Goal: Check status: Check status

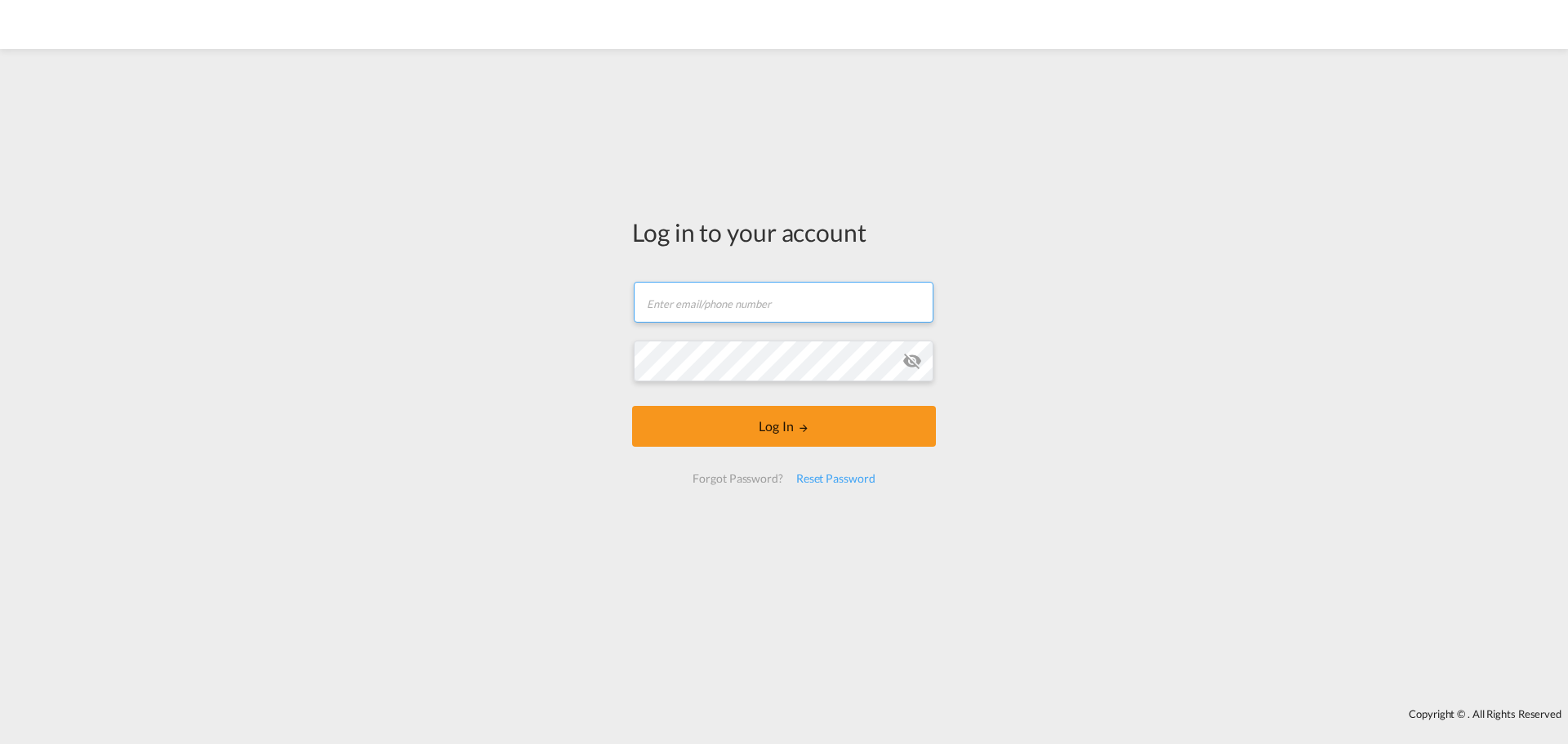
type input "[EMAIL_ADDRESS][DOMAIN_NAME]"
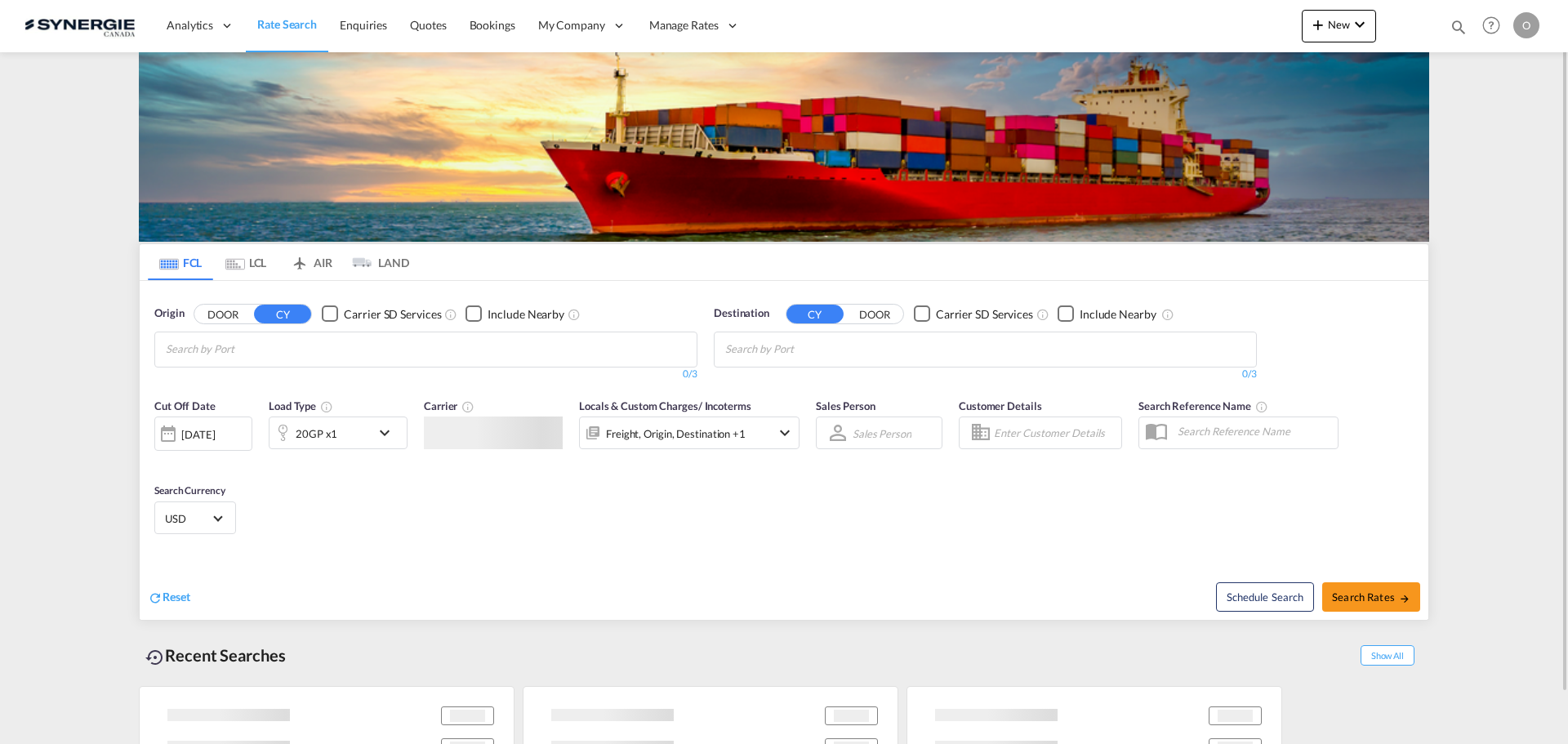
click at [1459, 18] on md-icon "icon-magnify" at bounding box center [1458, 27] width 18 height 18
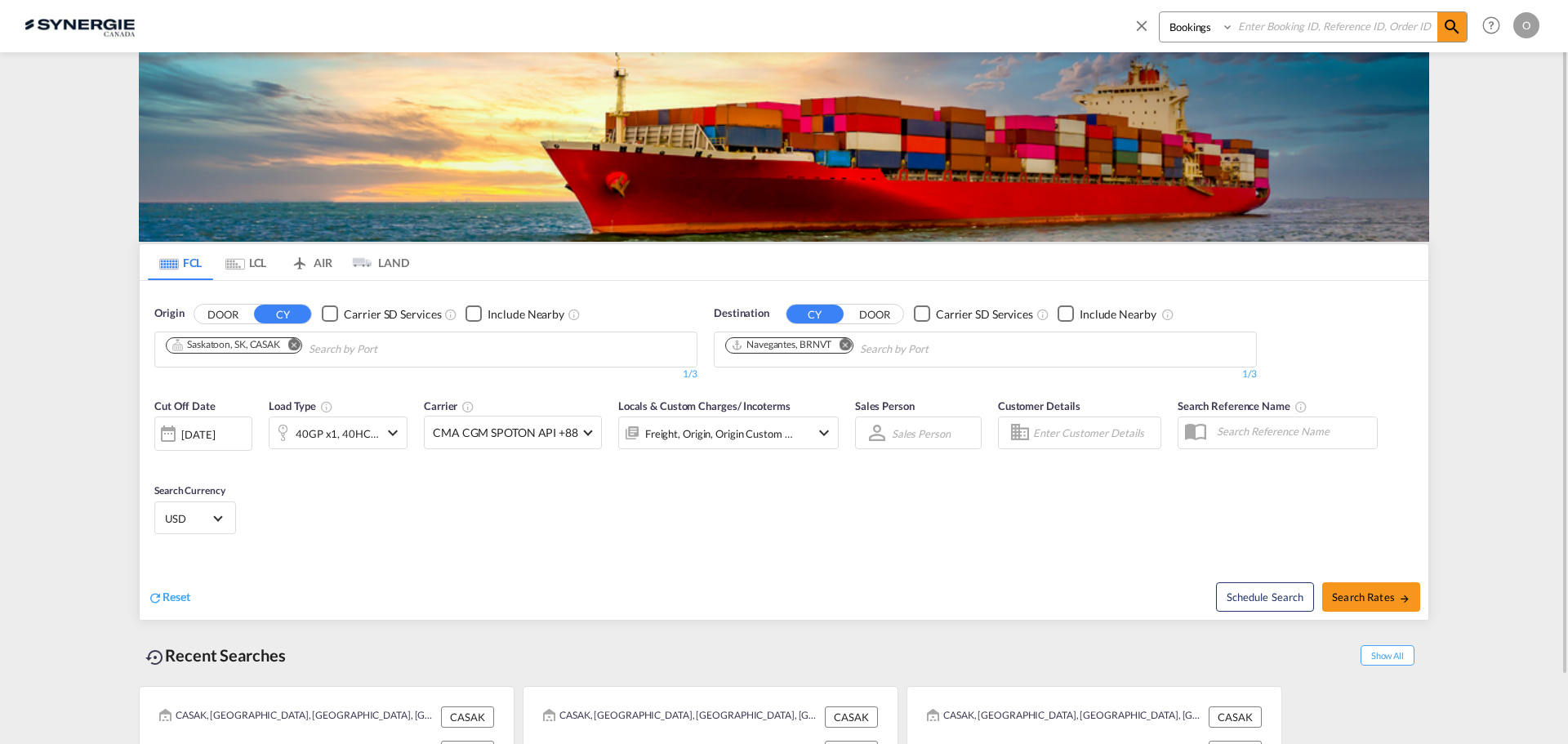
click at [1163, 26] on select "Bookings Quotes Enquiries" at bounding box center [1198, 27] width 77 height 29
select select "Quotes"
click at [1159, 12] on select "Bookings Quotes Enquiries" at bounding box center [1198, 27] width 77 height 29
click at [1322, 22] on input at bounding box center [1335, 27] width 203 height 28
paste input "SYC000014023"
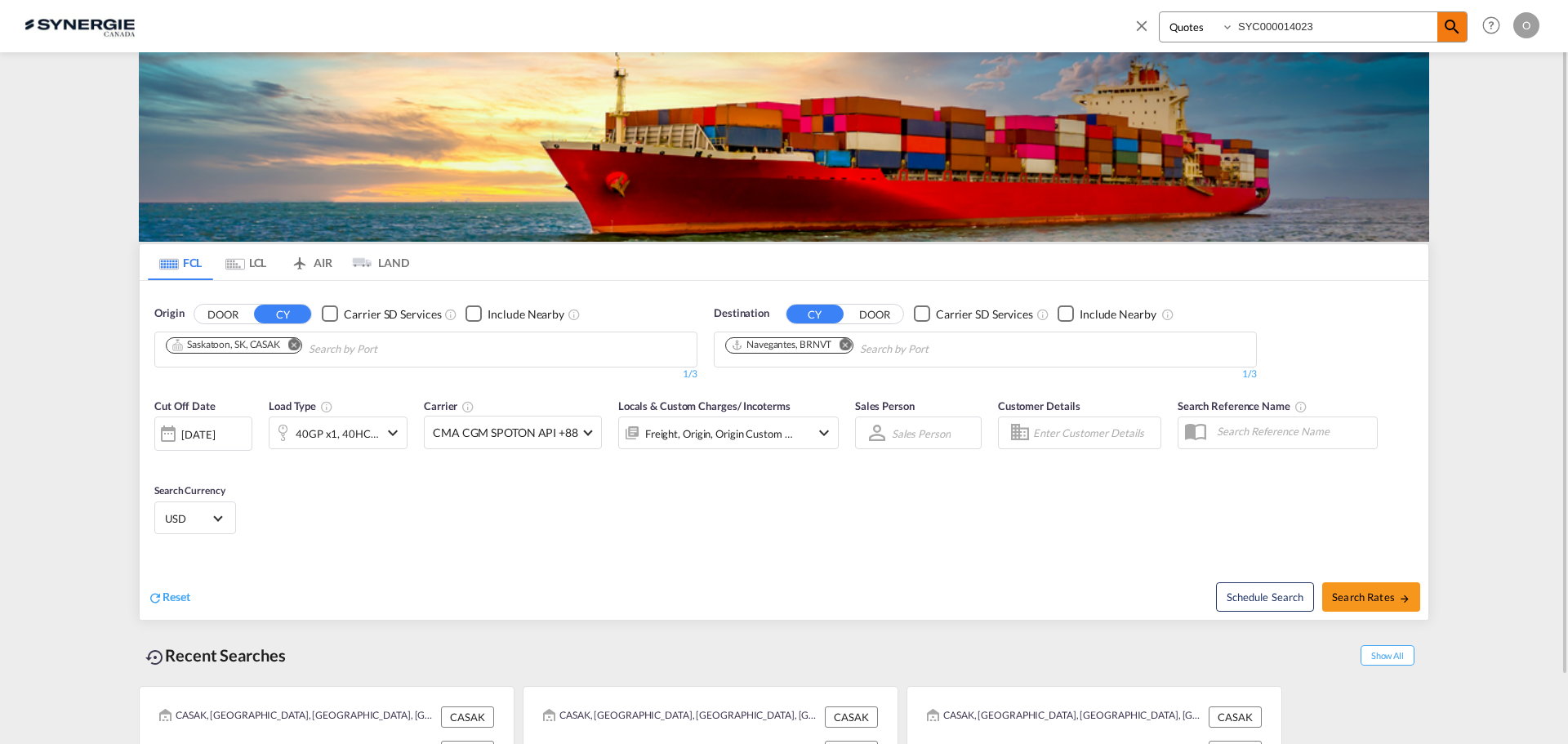
type input "SYC000014023"
click at [1464, 24] on span at bounding box center [1451, 27] width 29 height 29
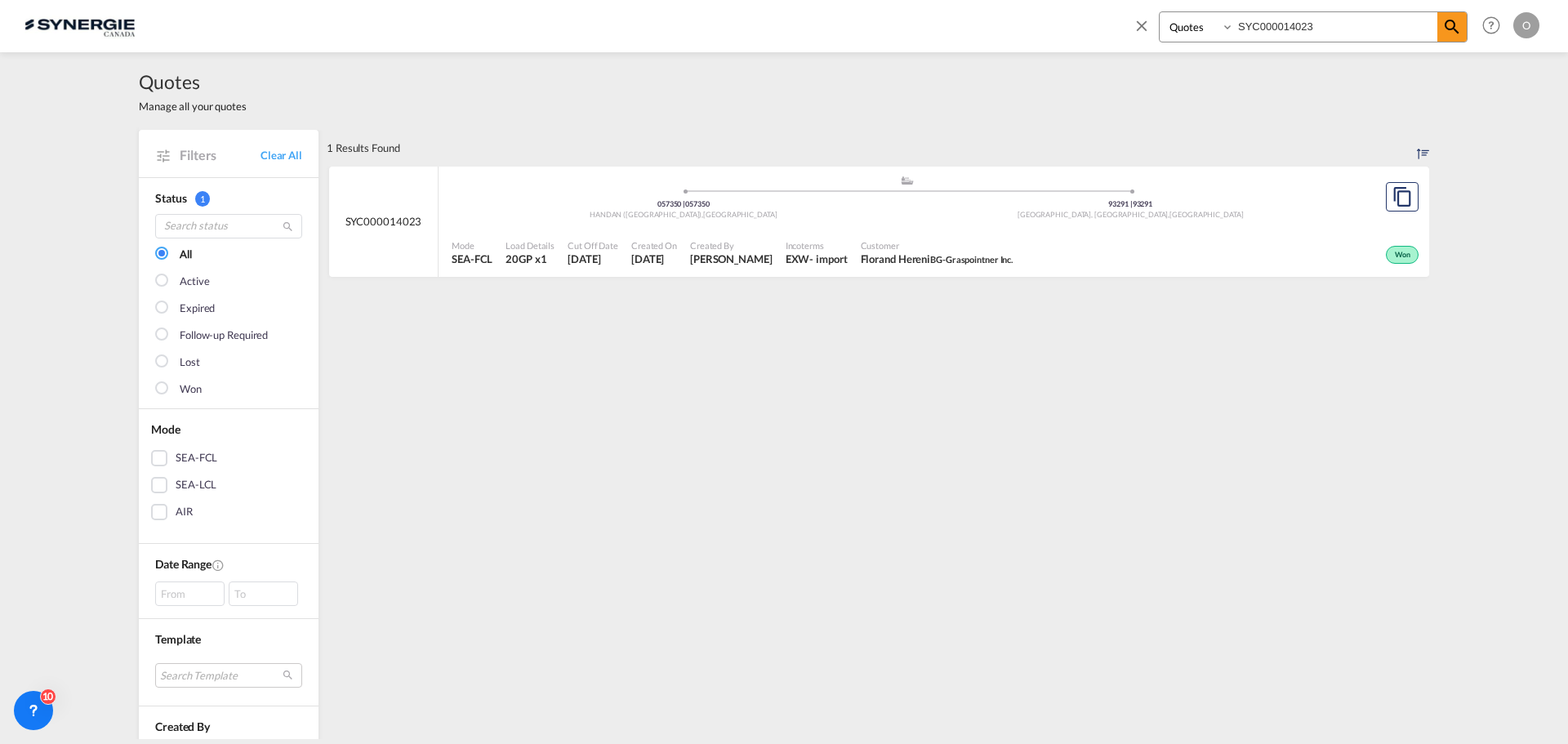
click at [1276, 208] on div "93291 | 93291" at bounding box center [1131, 204] width 448 height 11
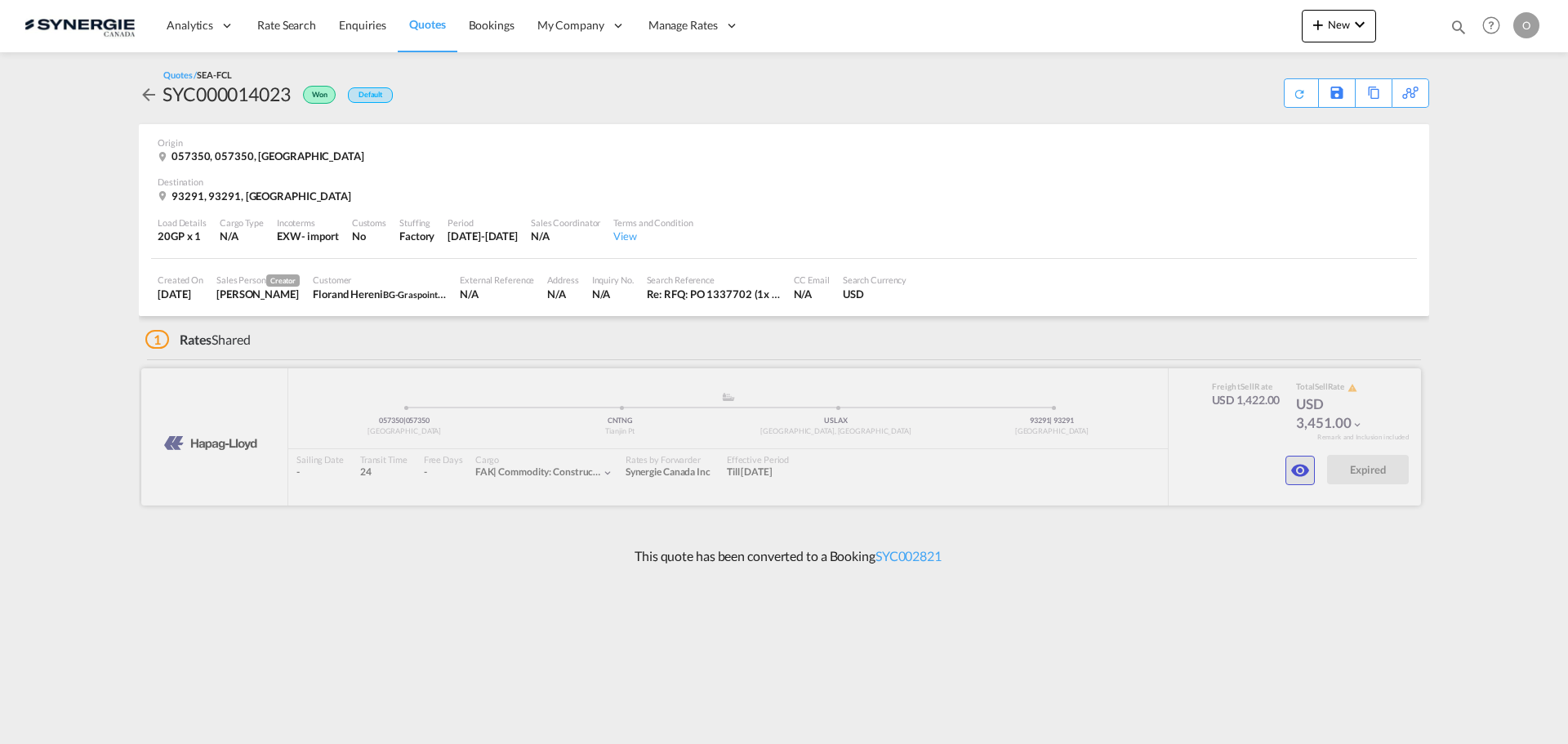
click at [1293, 474] on md-icon "icon-eye" at bounding box center [1300, 470] width 20 height 20
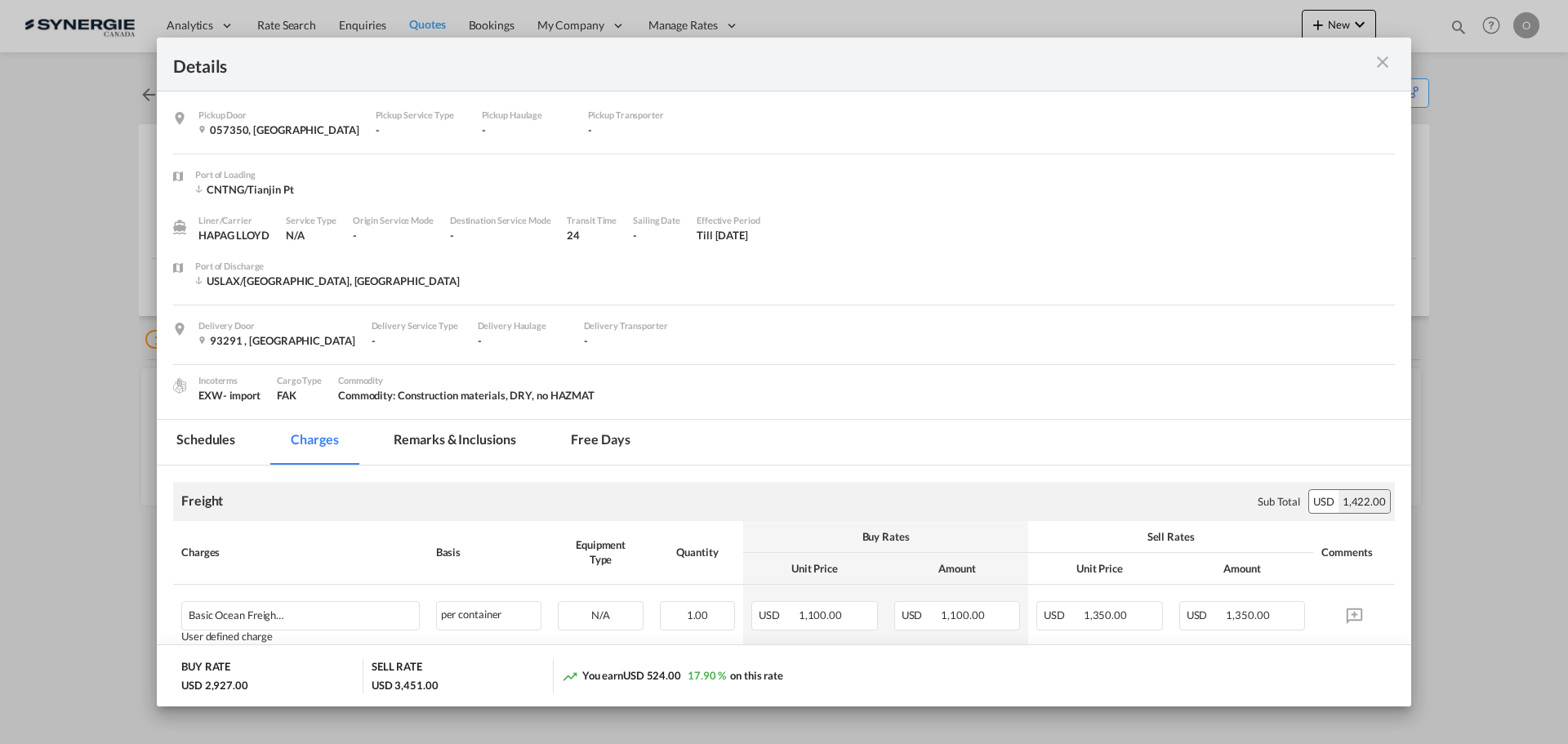
click at [1382, 57] on md-icon "icon-close m-3 fg-AAA8AD cursor" at bounding box center [1382, 62] width 20 height 20
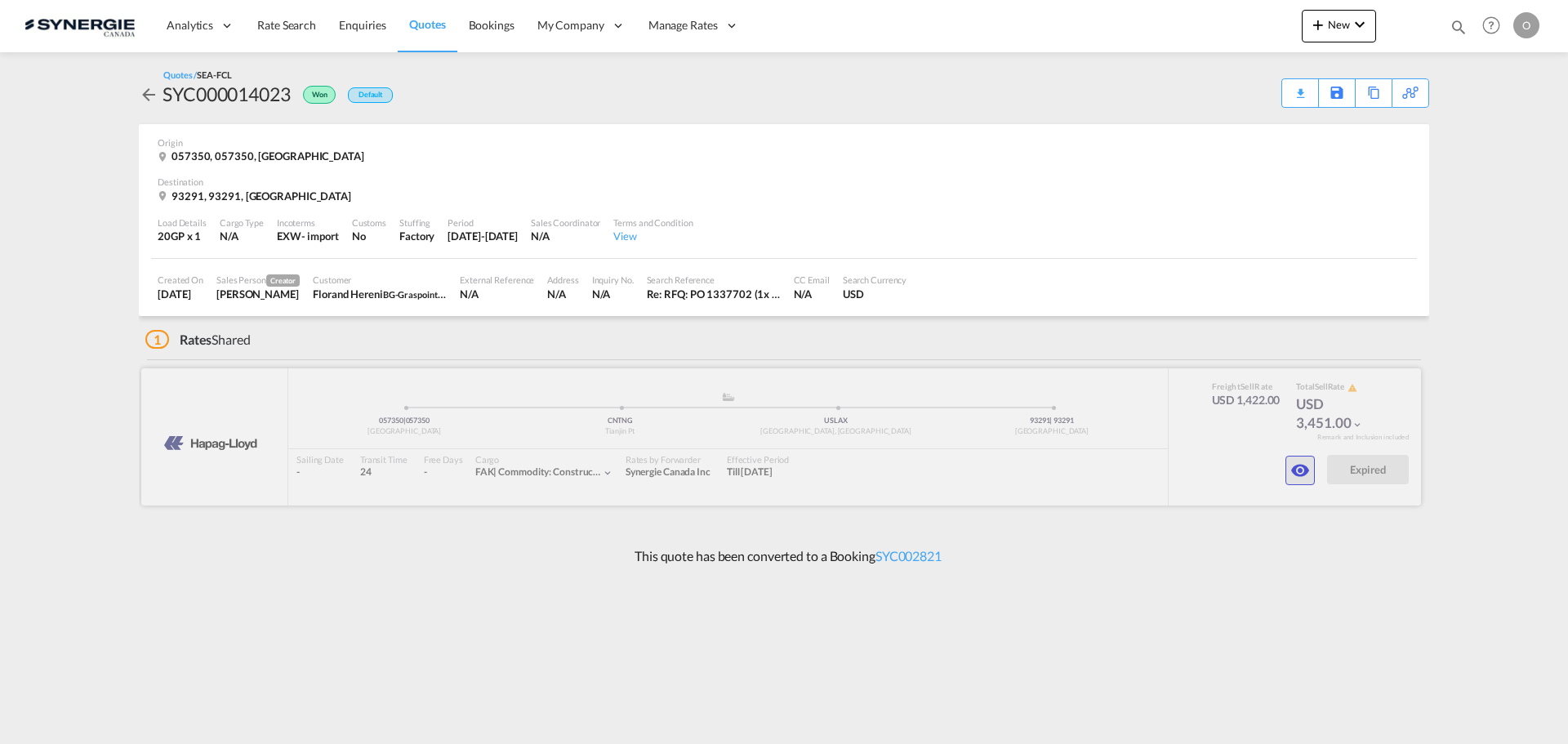
click at [1305, 473] on md-icon "icon-eye" at bounding box center [1300, 470] width 20 height 20
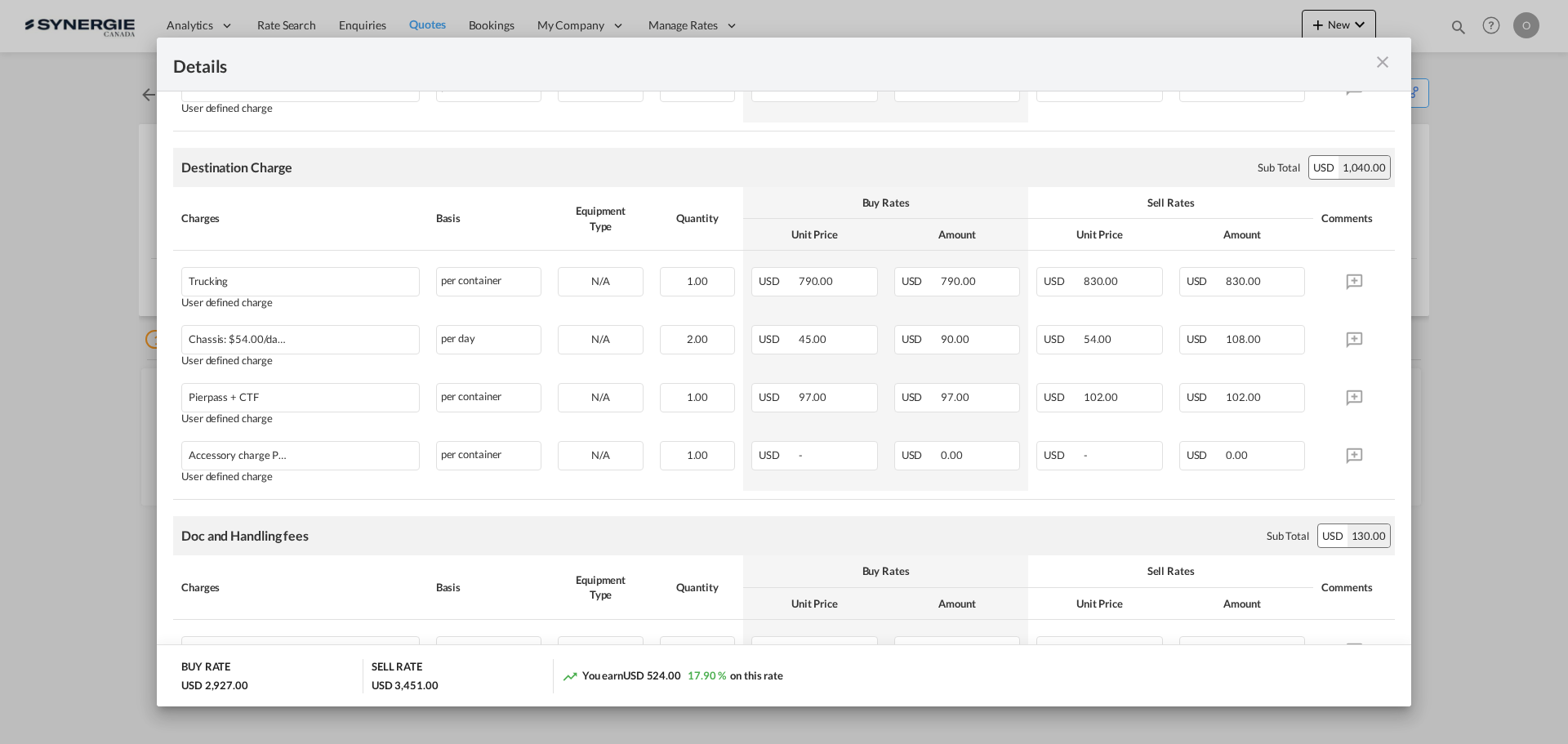
scroll to position [1388, 0]
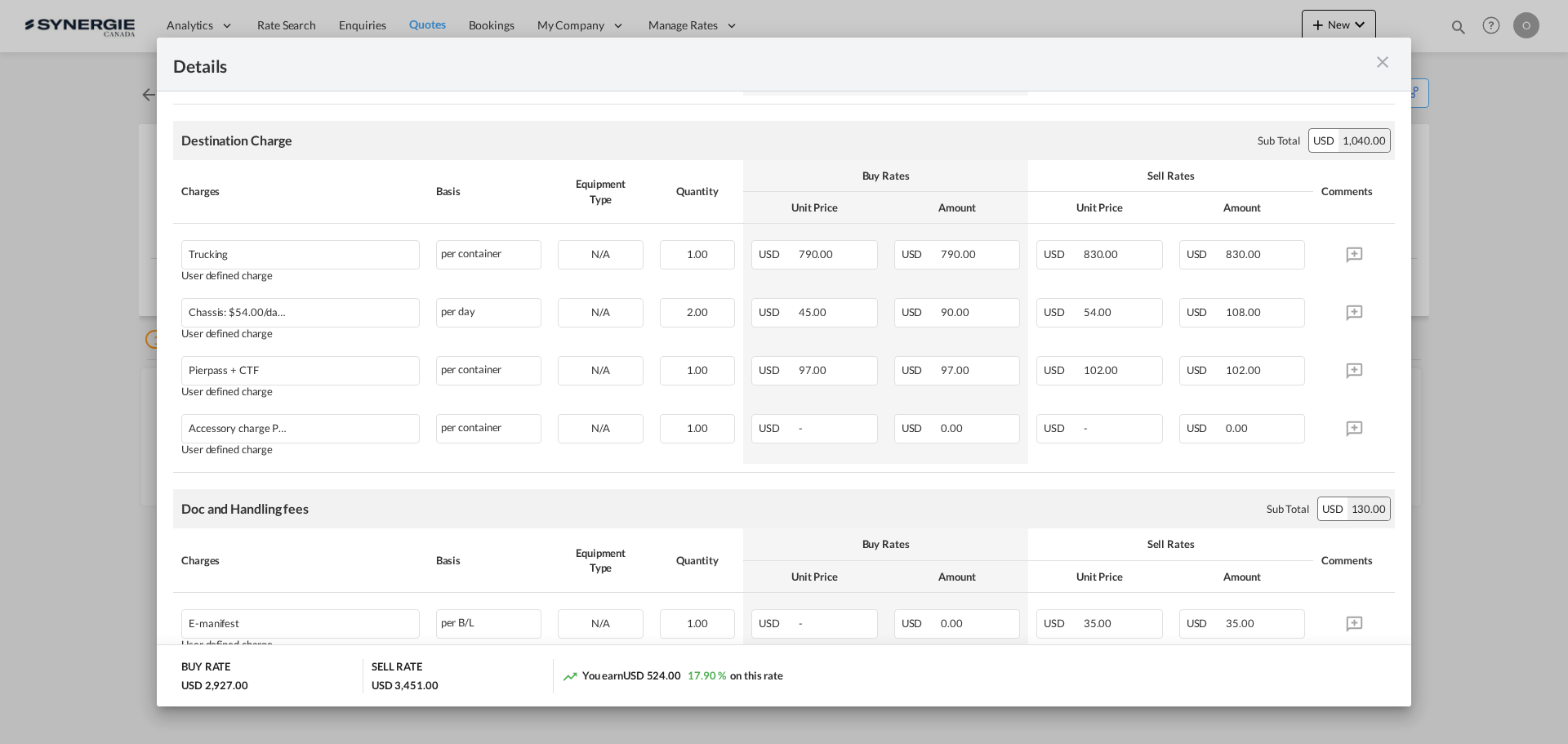
click at [1388, 67] on md-icon "icon-close m-3 fg-AAA8AD cursor" at bounding box center [1382, 62] width 20 height 20
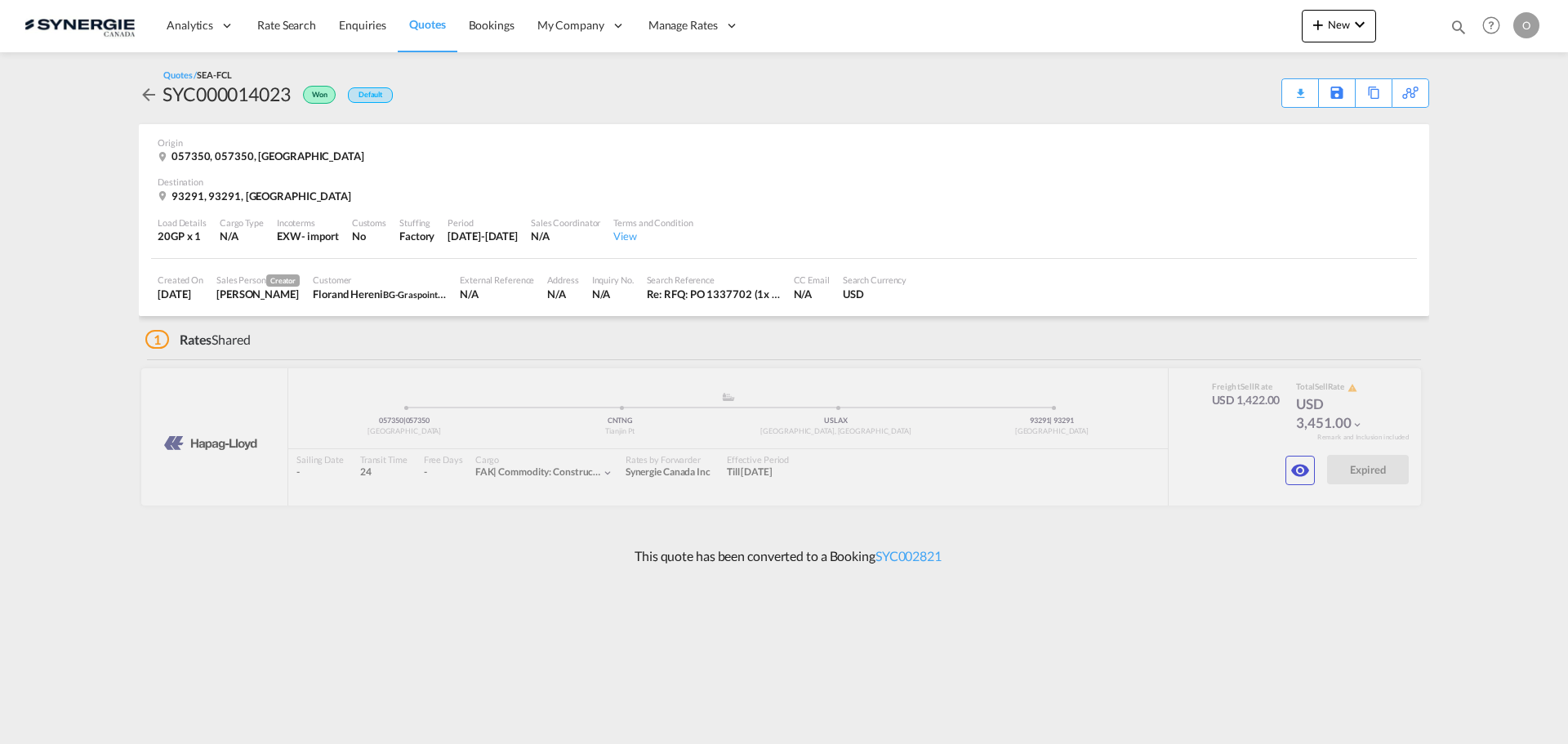
click at [1463, 22] on md-icon "icon-magnify" at bounding box center [1458, 27] width 18 height 18
click at [1189, 36] on select "Bookings Quotes Enquiries" at bounding box center [1198, 27] width 77 height 29
select select "Quotes"
click at [1159, 12] on select "Bookings Quotes Enquiries" at bounding box center [1198, 27] width 77 height 29
click at [1306, 22] on input at bounding box center [1335, 27] width 203 height 28
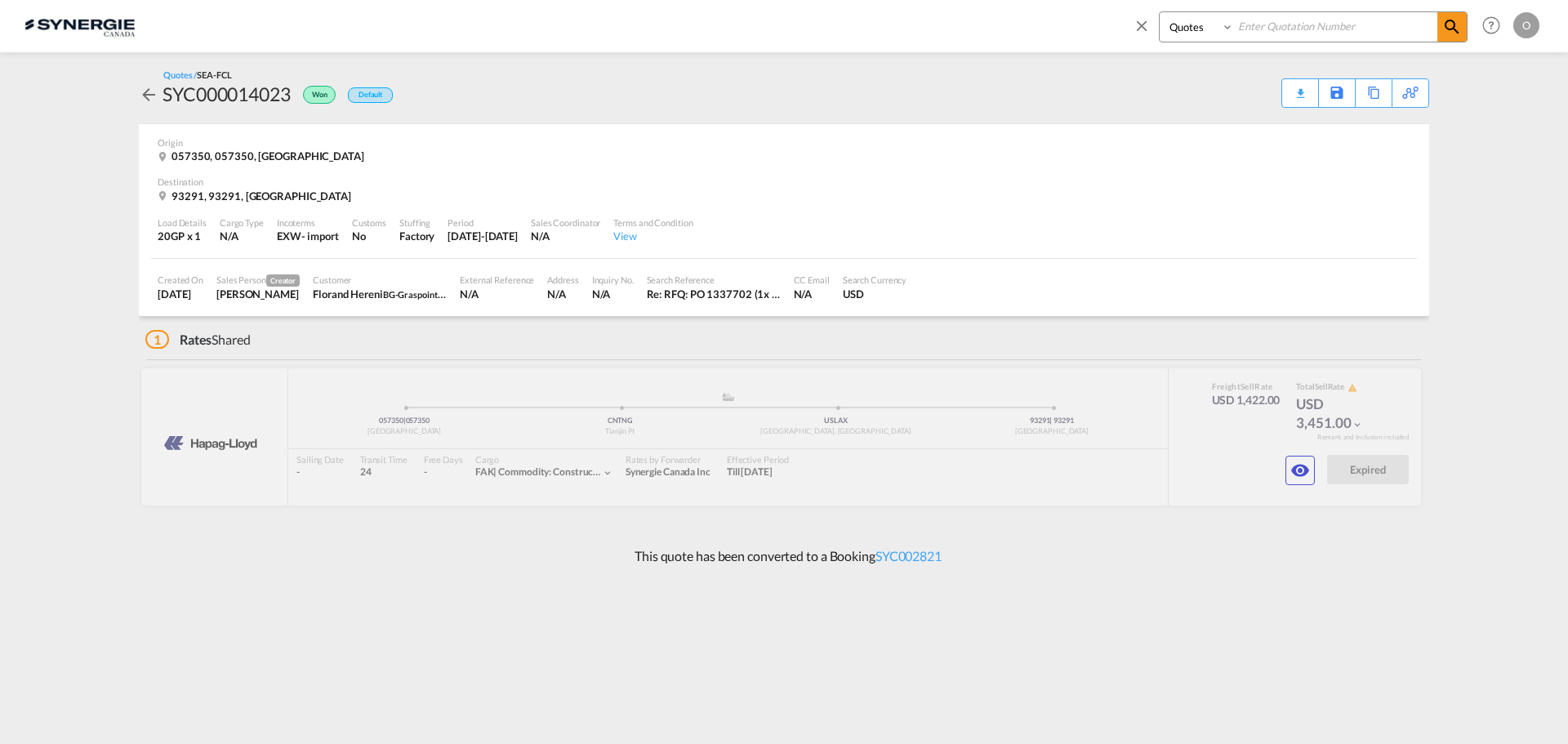
paste input "SYC000014131"
type input "SYC000014131"
click at [1463, 31] on span at bounding box center [1451, 27] width 29 height 29
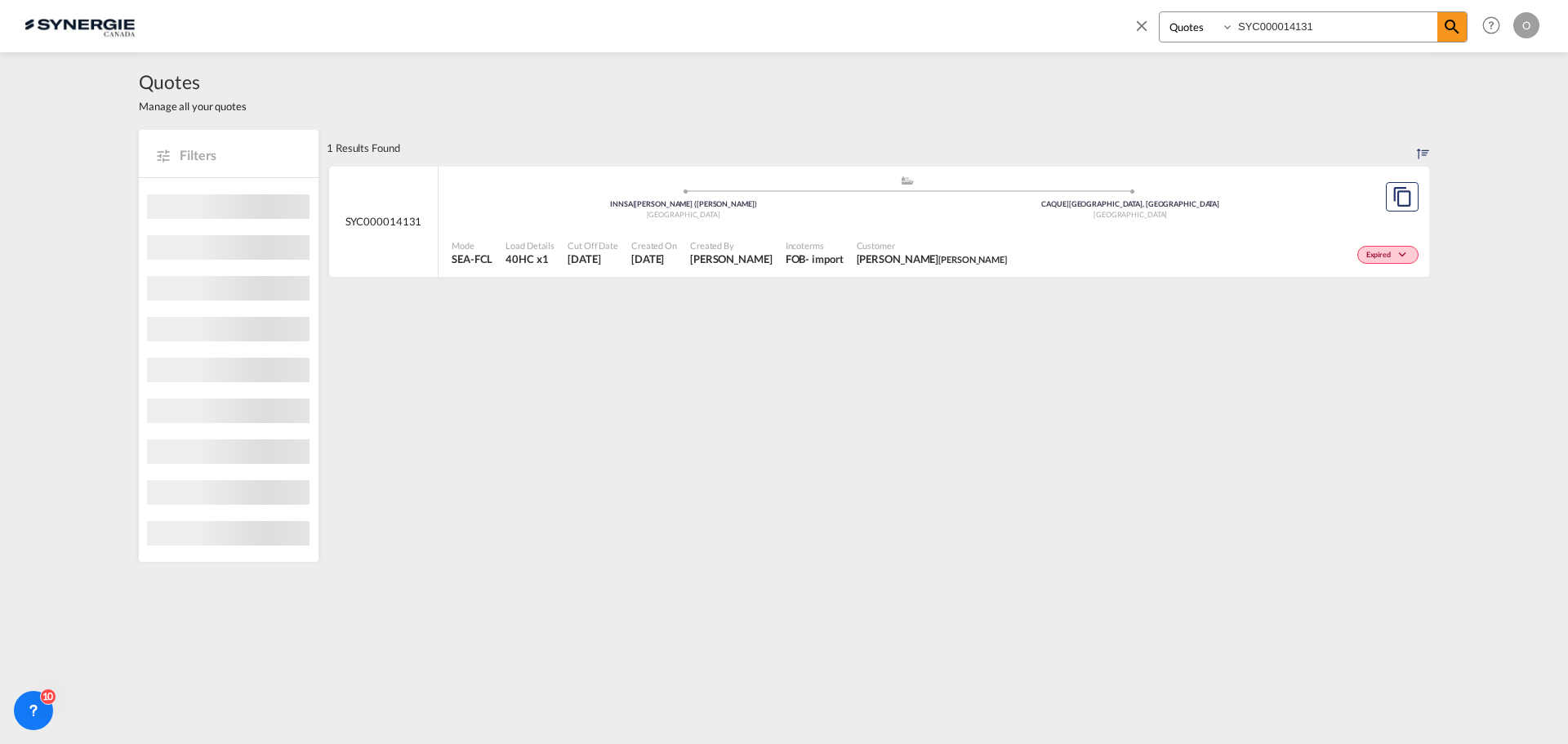
click at [1272, 243] on div "Expired" at bounding box center [1218, 253] width 409 height 41
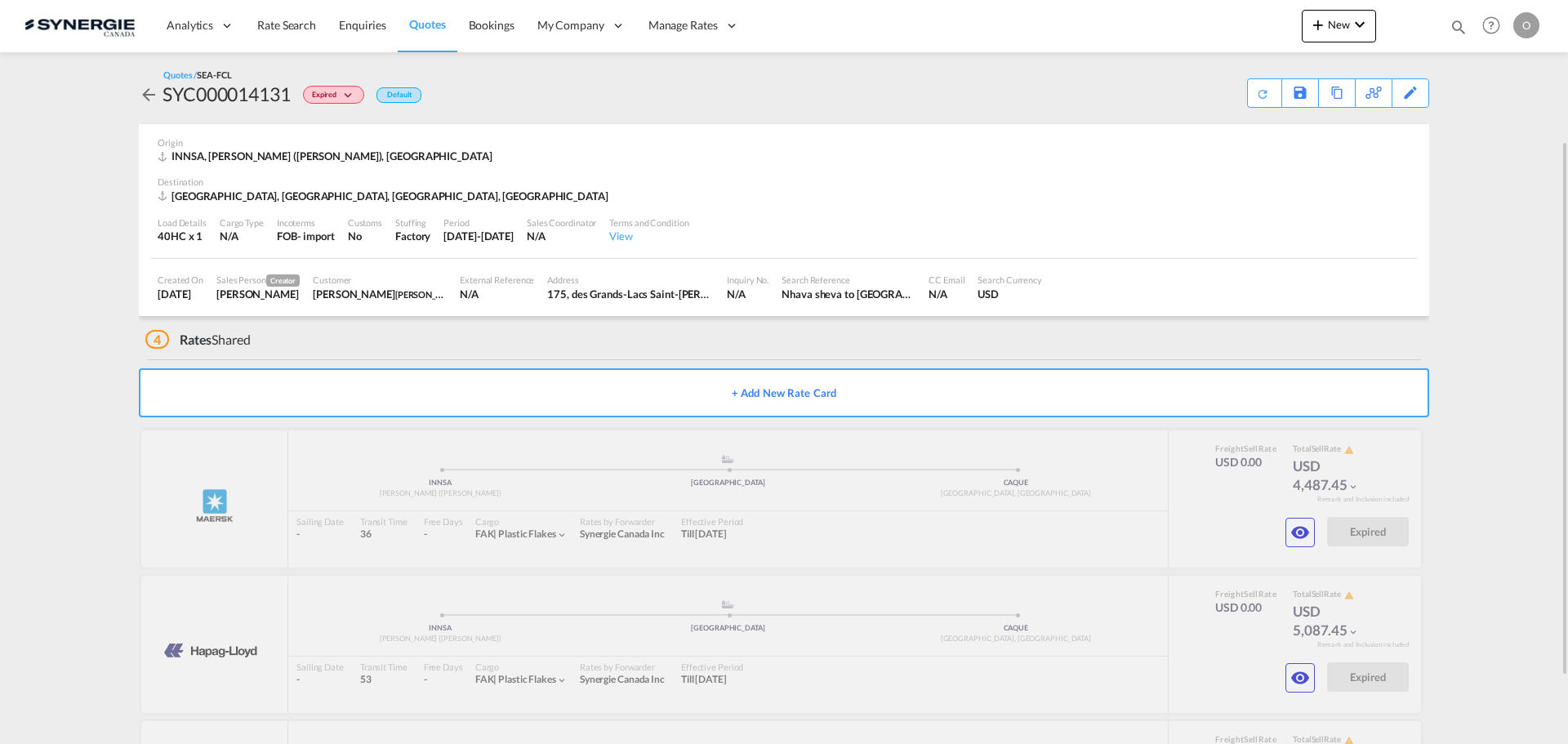
scroll to position [245, 0]
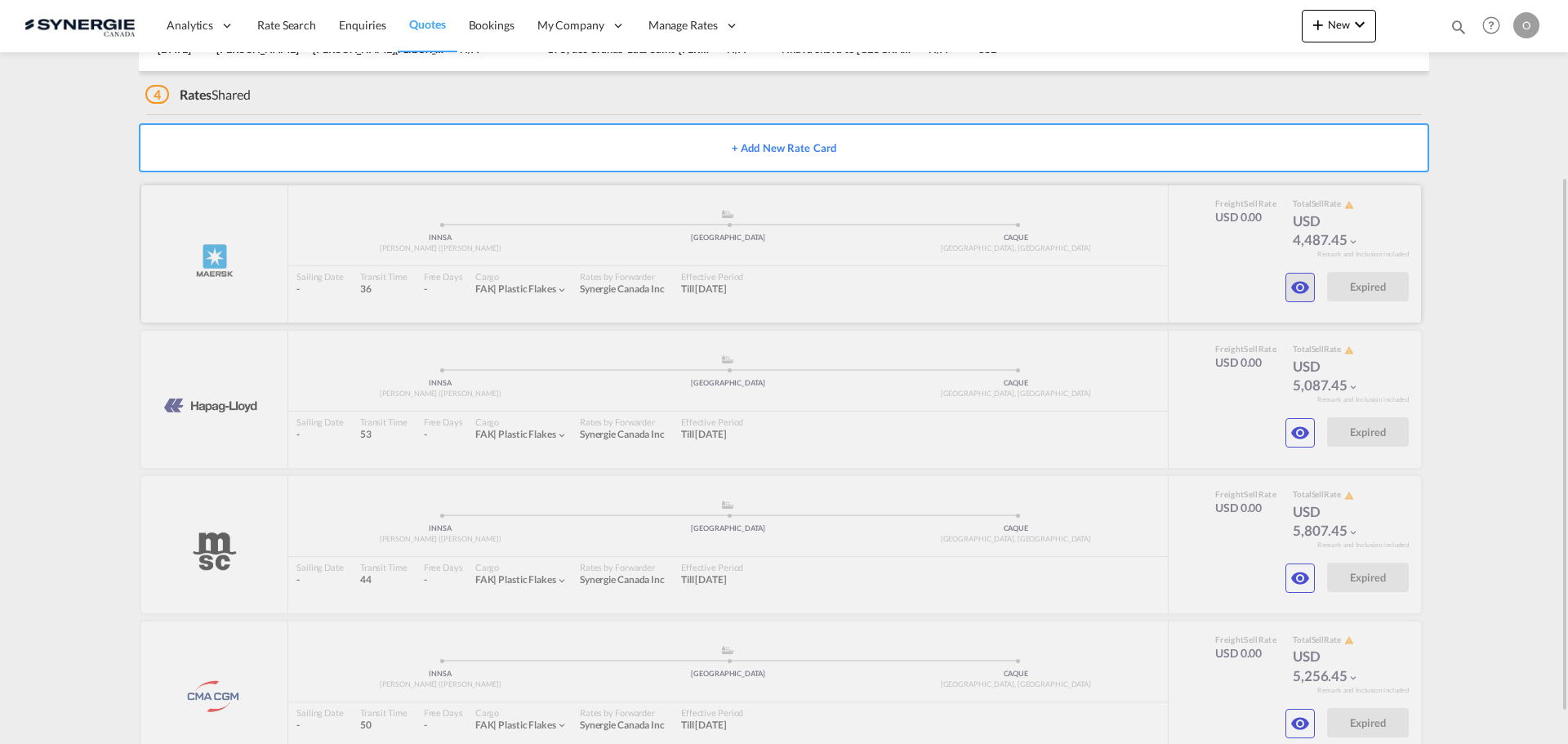
click at [1299, 287] on md-icon "icon-eye" at bounding box center [1300, 288] width 20 height 20
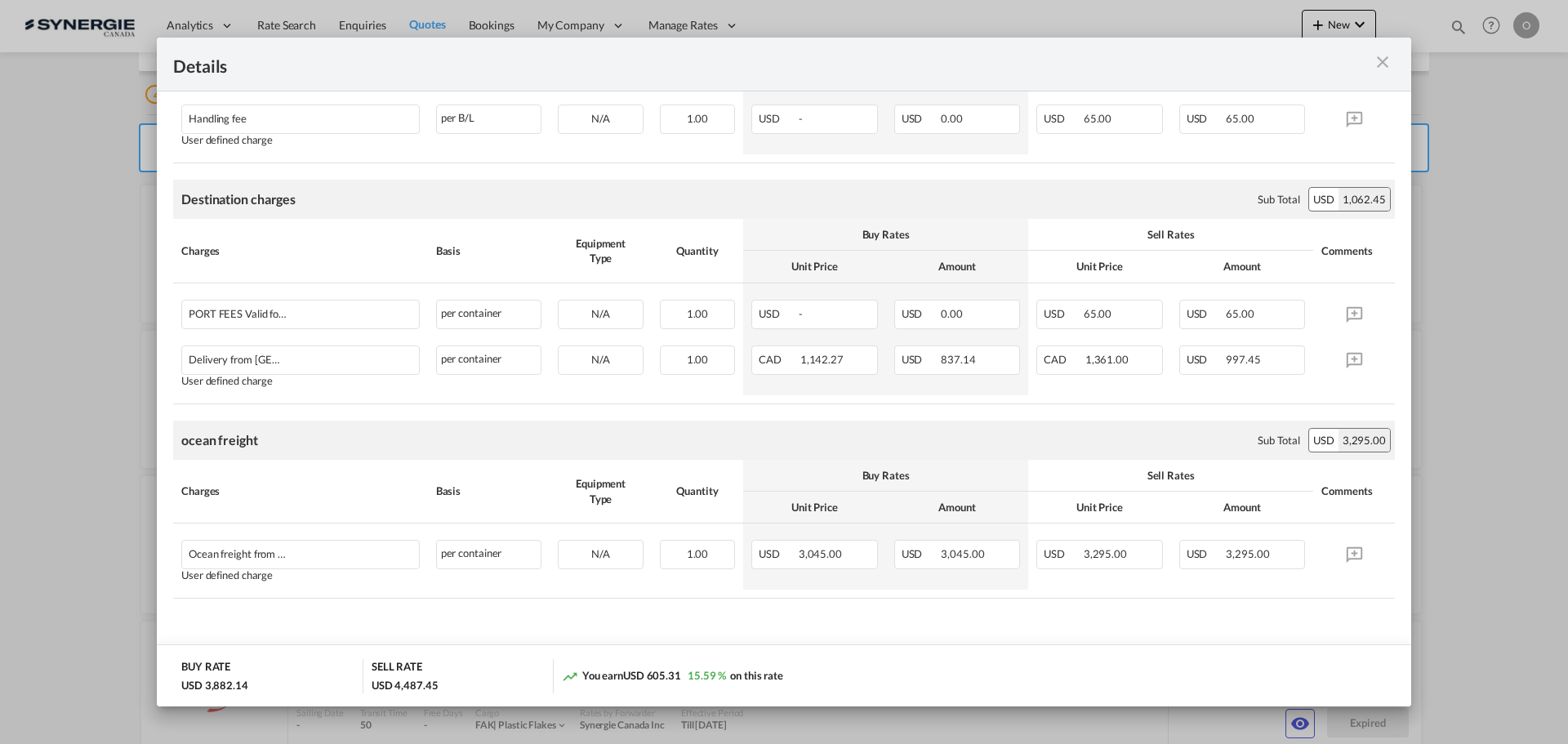
scroll to position [509, 0]
click at [1383, 61] on md-icon "icon-close m-3 fg-AAA8AD cursor" at bounding box center [1382, 62] width 20 height 20
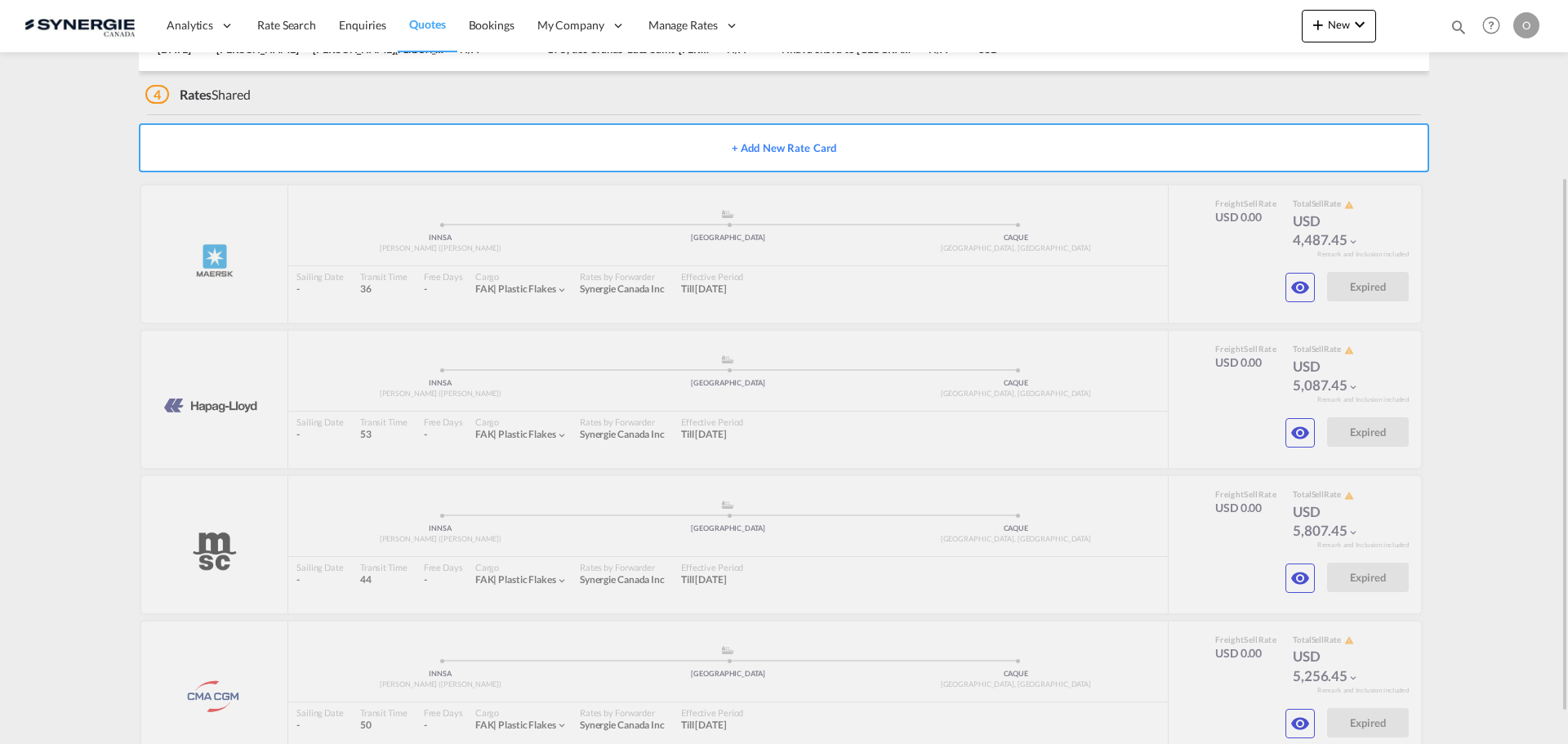
scroll to position [0, 0]
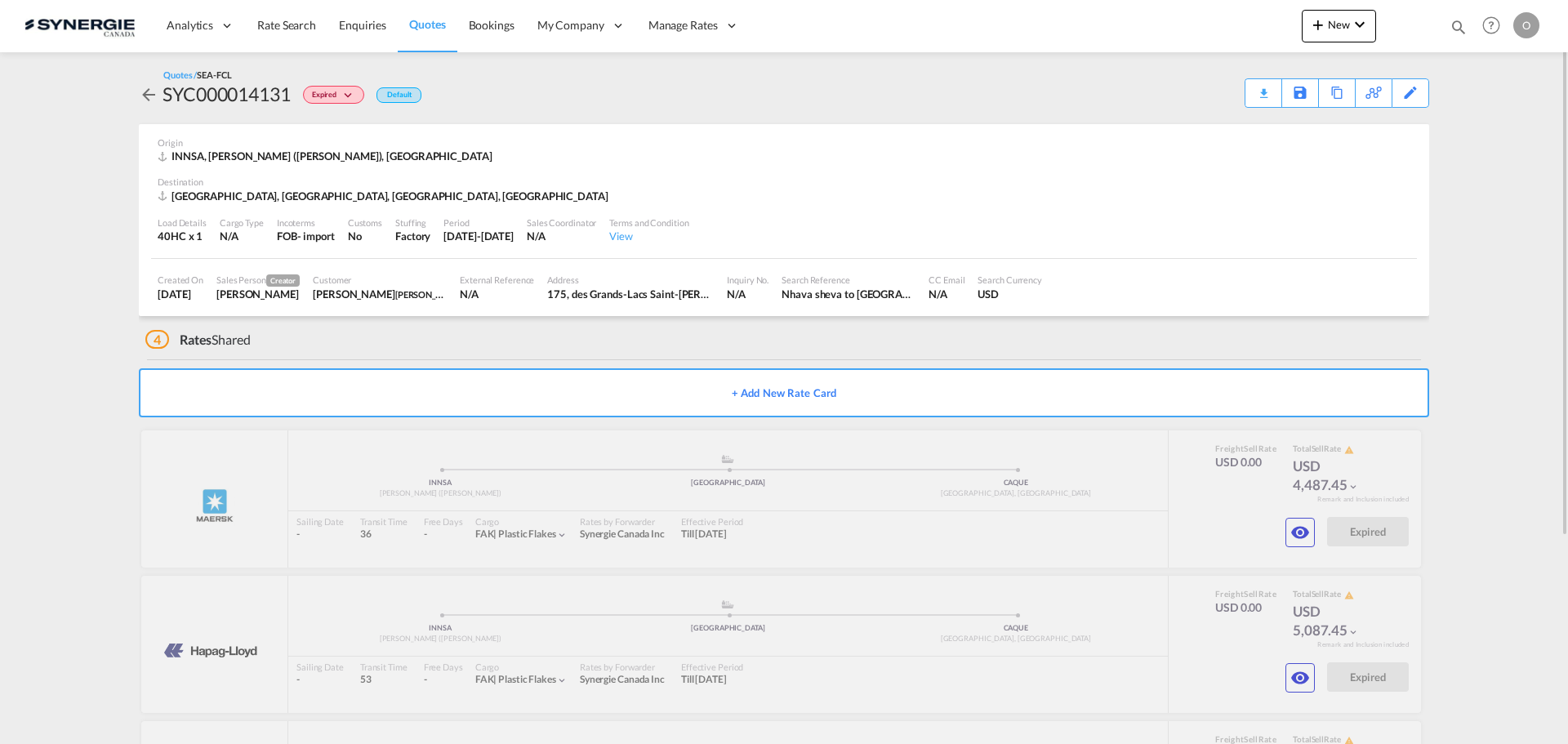
click at [144, 94] on md-icon "icon-arrow-left" at bounding box center [149, 95] width 20 height 20
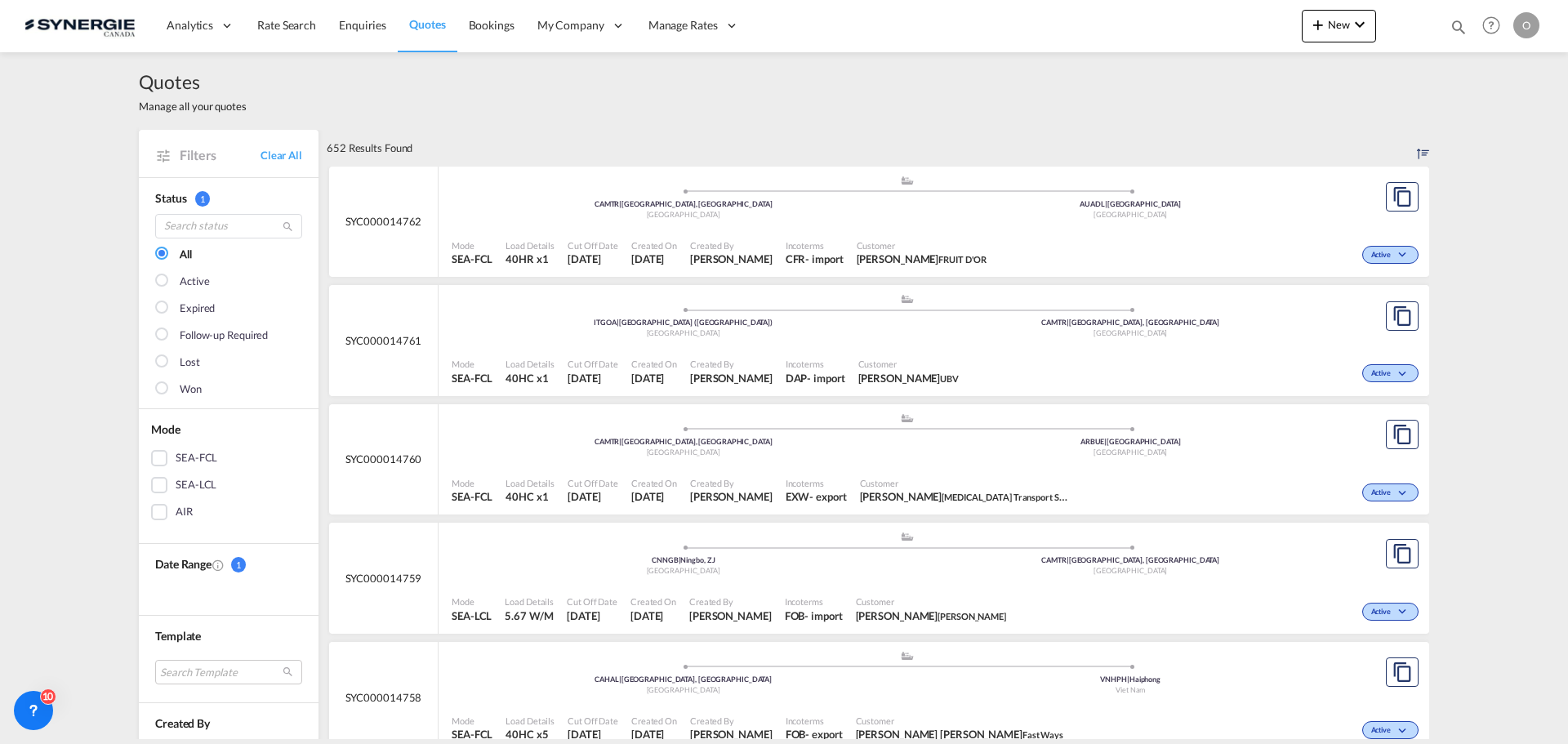
click at [1454, 27] on md-icon "icon-magnify" at bounding box center [1458, 27] width 18 height 18
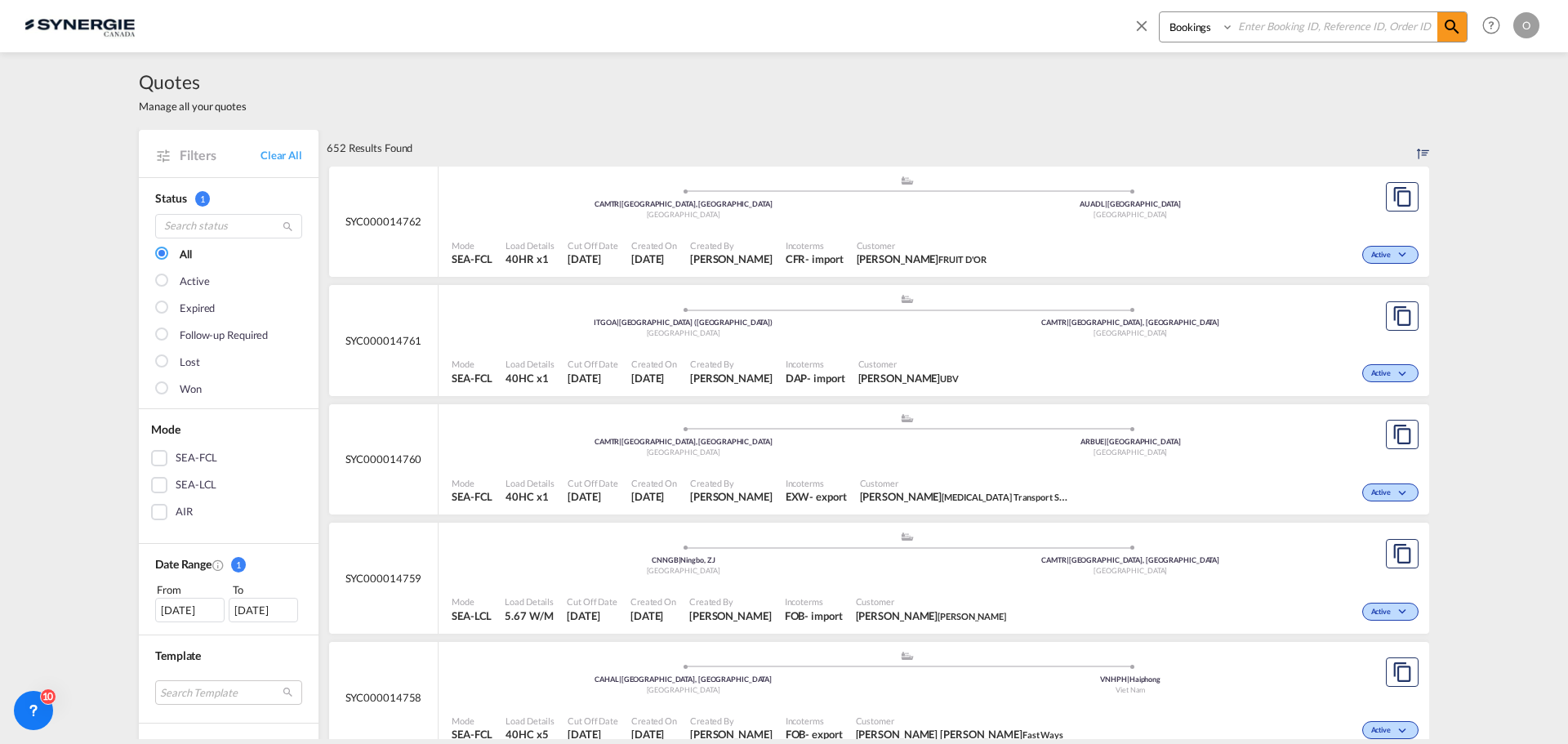
click at [1303, 20] on input at bounding box center [1335, 27] width 203 height 28
click at [1175, 34] on select "Bookings Quotes Enquiries" at bounding box center [1198, 27] width 77 height 29
select select "Quotes"
click at [1159, 12] on select "Bookings Quotes Enquiries" at bounding box center [1198, 27] width 77 height 29
click at [1311, 26] on input at bounding box center [1335, 27] width 203 height 28
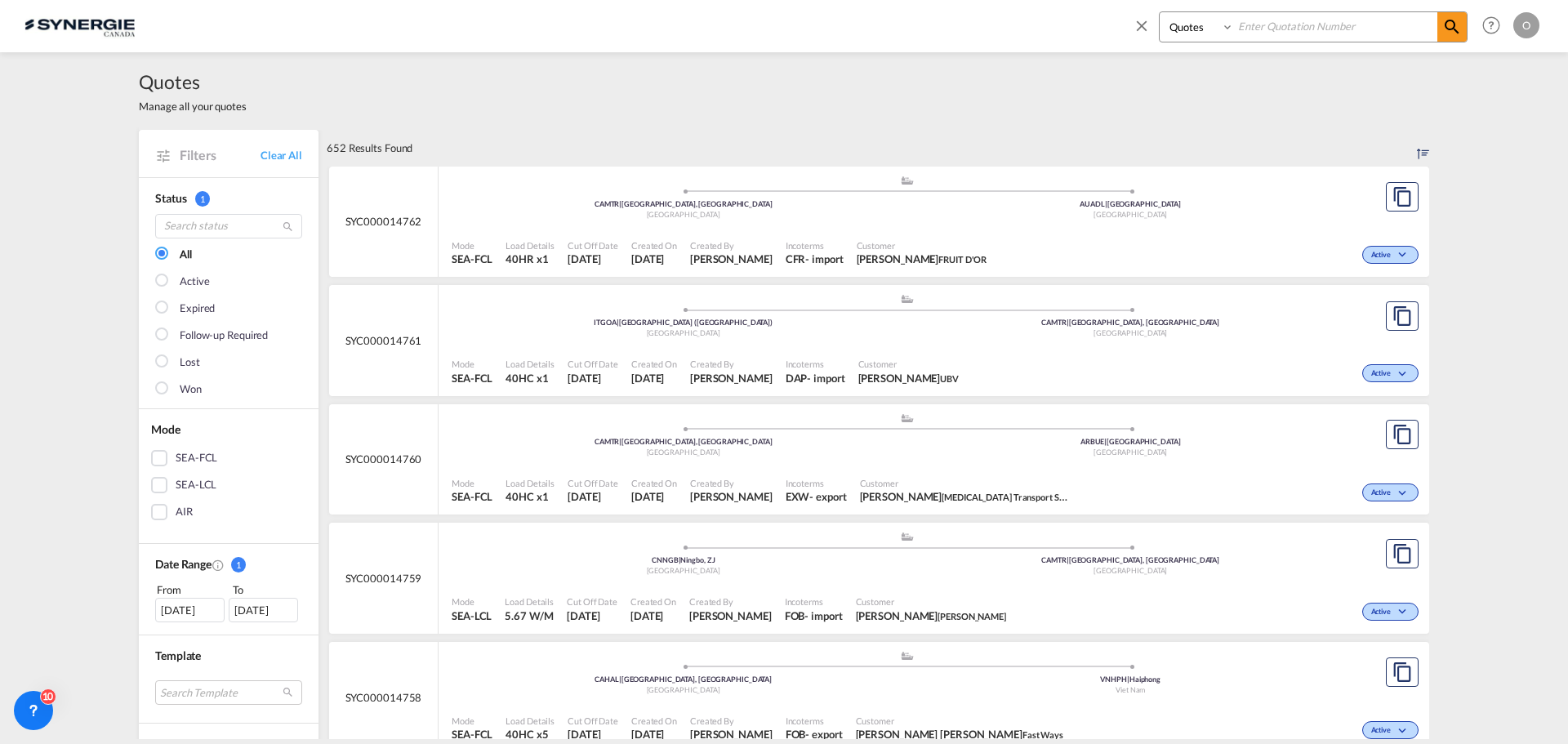
paste input "SYC000013616"
type input "SYC000013616"
click at [1449, 27] on md-icon "icon-magnify" at bounding box center [1452, 27] width 20 height 20
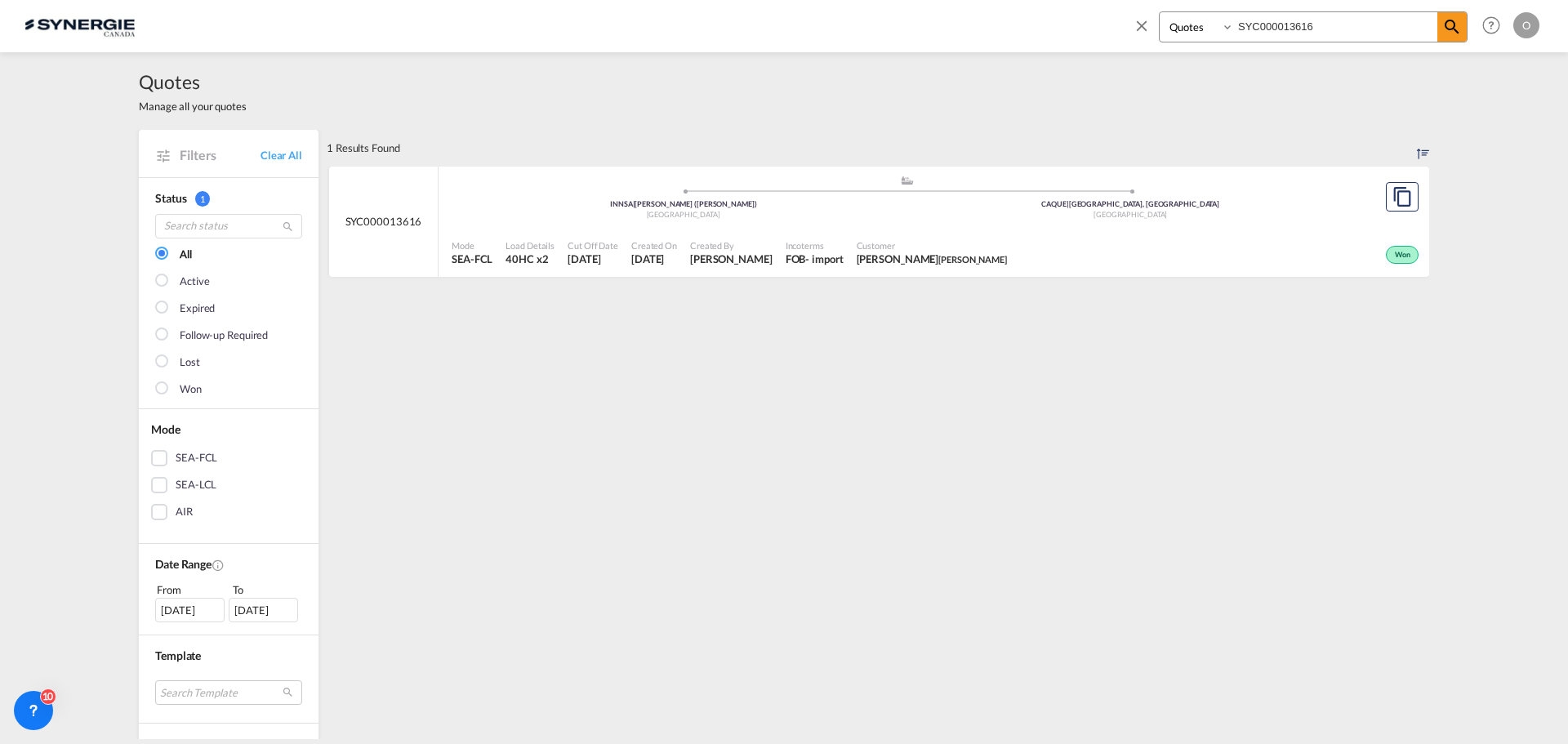
click at [1148, 234] on div "Won" at bounding box center [1218, 253] width 409 height 41
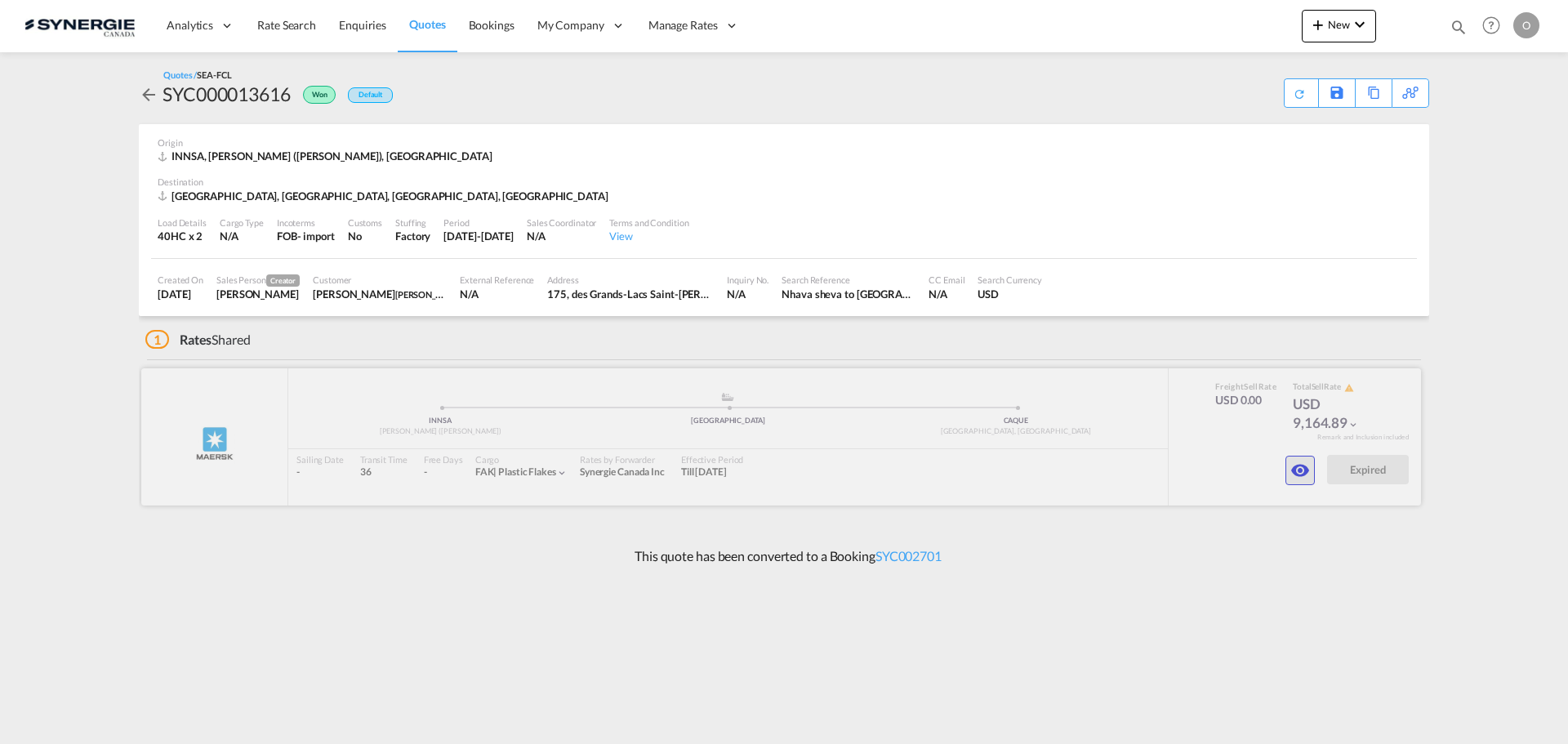
click at [1293, 469] on md-icon "icon-eye" at bounding box center [1300, 470] width 20 height 20
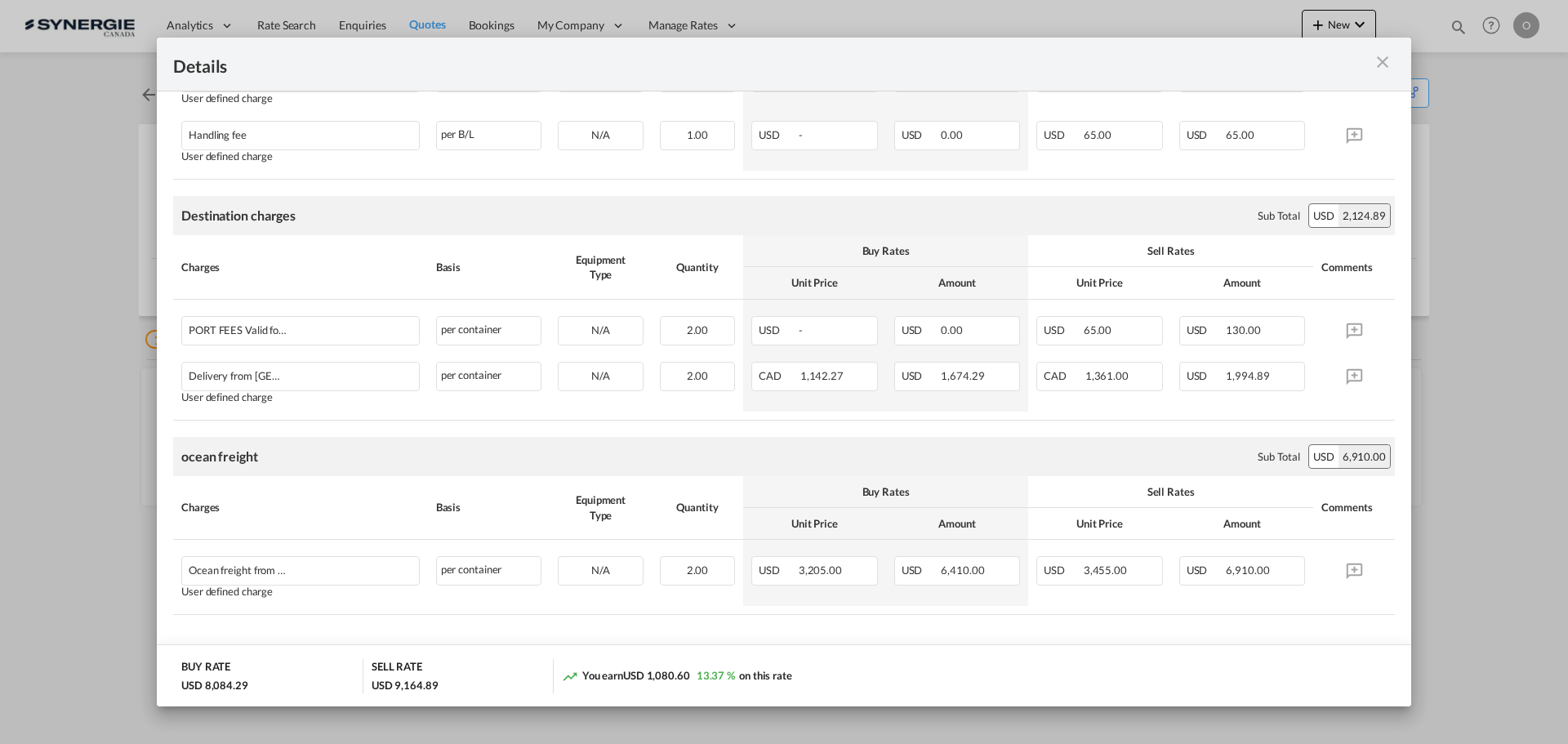
scroll to position [509, 0]
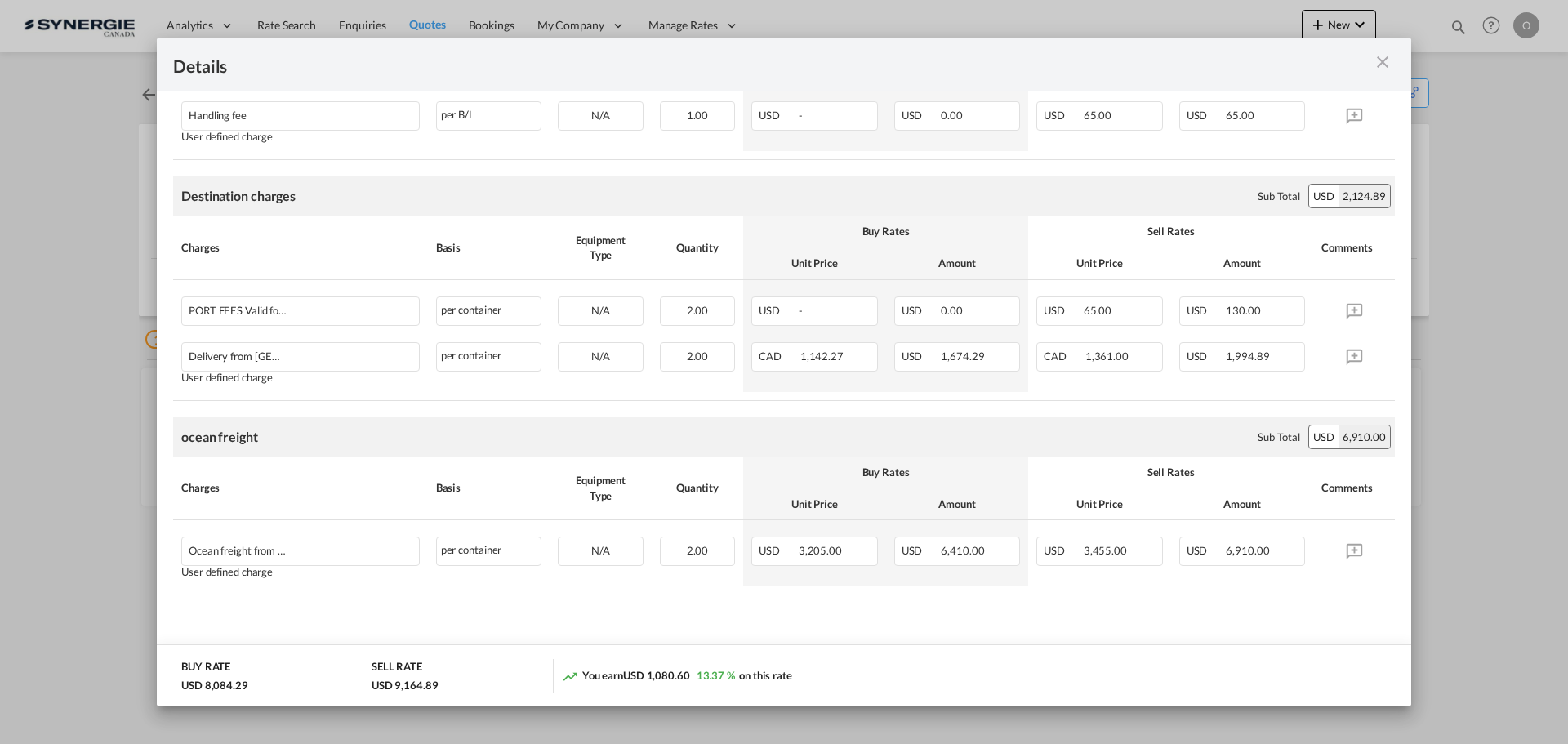
click at [1393, 63] on div "Port of Loading ..." at bounding box center [1332, 64] width 122 height 21
click at [1386, 62] on md-icon "icon-close m-3 fg-AAA8AD cursor" at bounding box center [1382, 62] width 20 height 20
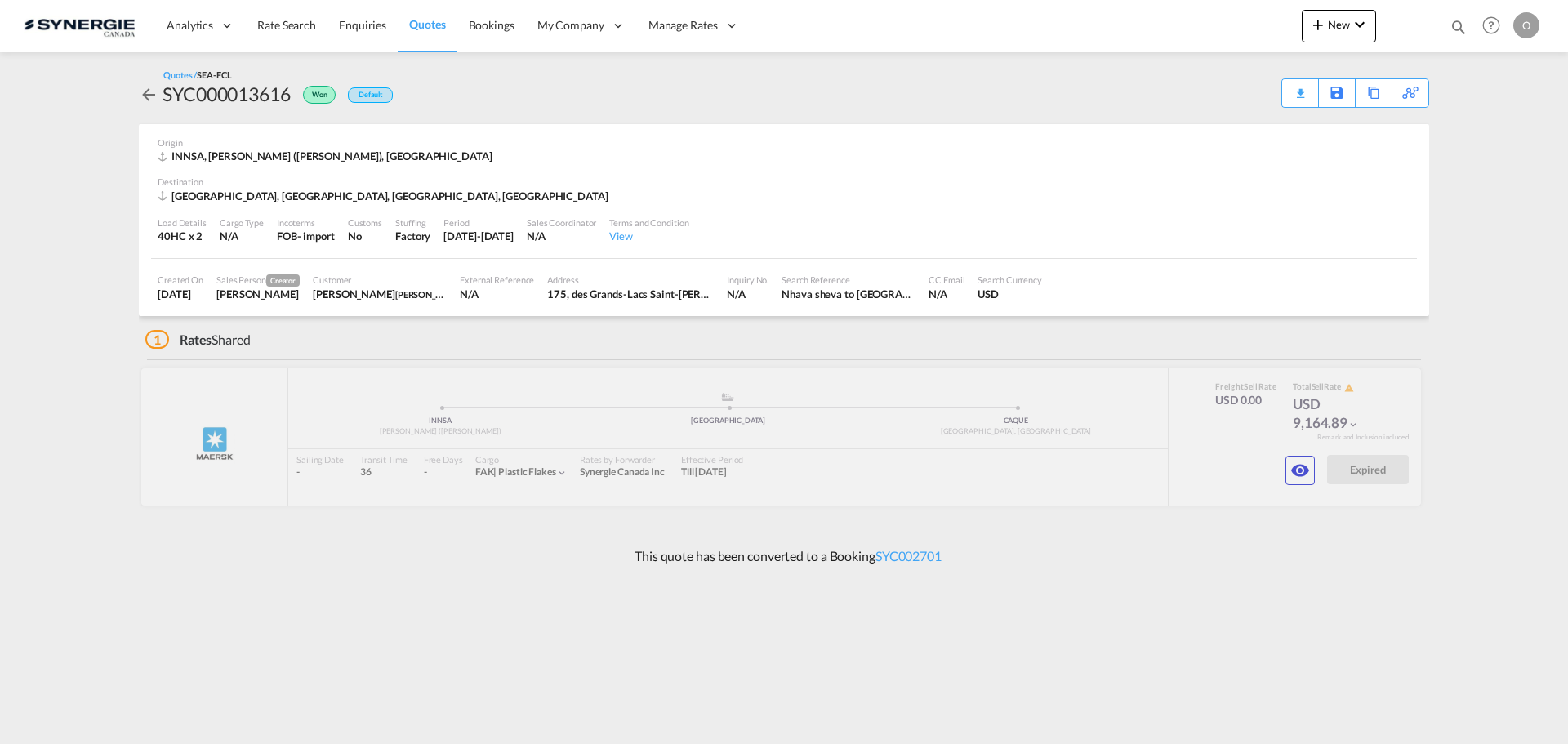
drag, startPoint x: 1462, startPoint y: 21, endPoint x: 1387, endPoint y: 46, distance: 79.1
click at [1461, 22] on md-icon "icon-magnify" at bounding box center [1458, 27] width 18 height 18
click at [1220, 32] on select "Bookings Quotes Enquiries" at bounding box center [1198, 27] width 77 height 29
select select "Quotes"
click at [1159, 12] on select "Bookings Quotes Enquiries" at bounding box center [1198, 27] width 77 height 29
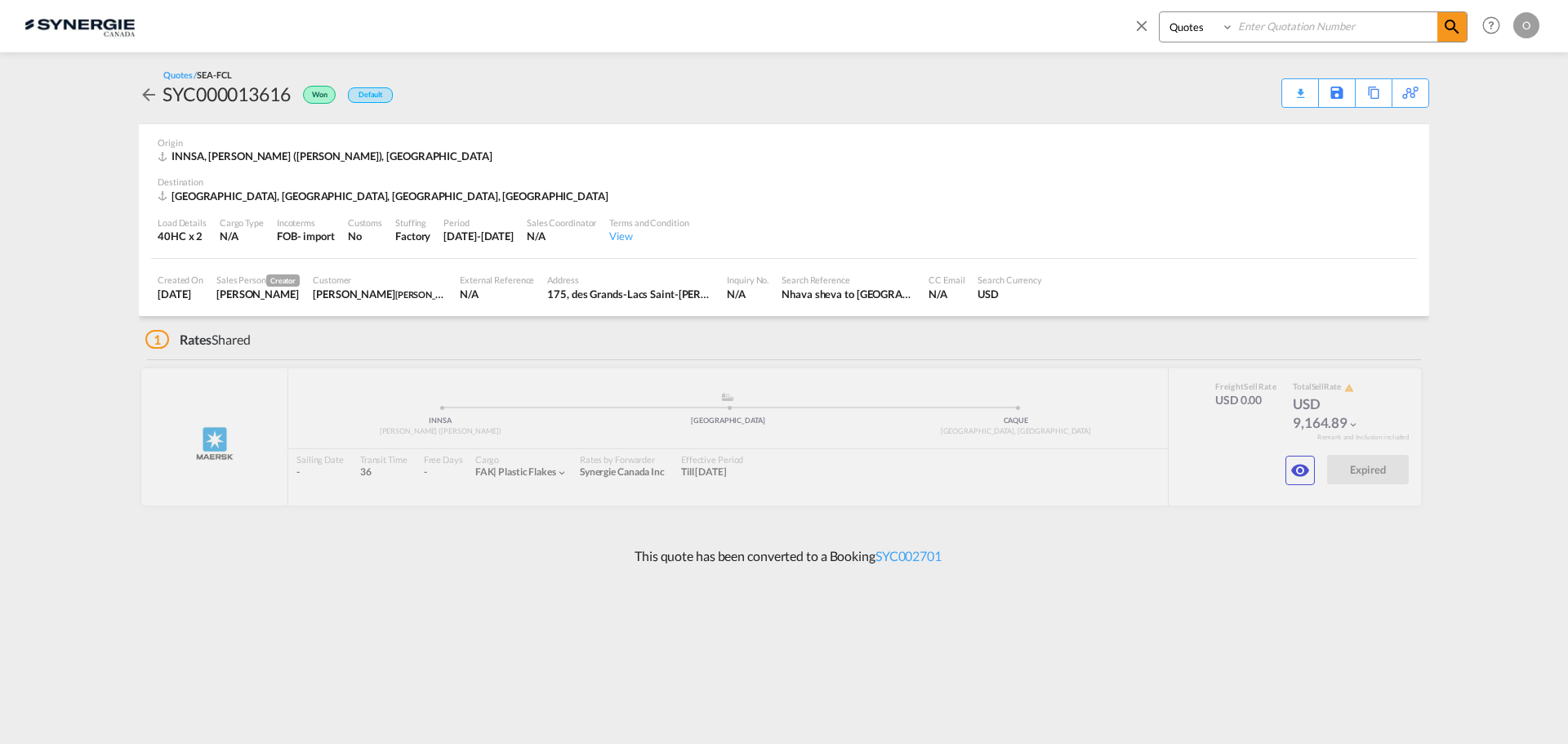
click at [1310, 20] on input at bounding box center [1335, 27] width 203 height 28
paste input "SYC000013418"
type input "SYC000013418"
click at [1447, 15] on span at bounding box center [1451, 27] width 29 height 29
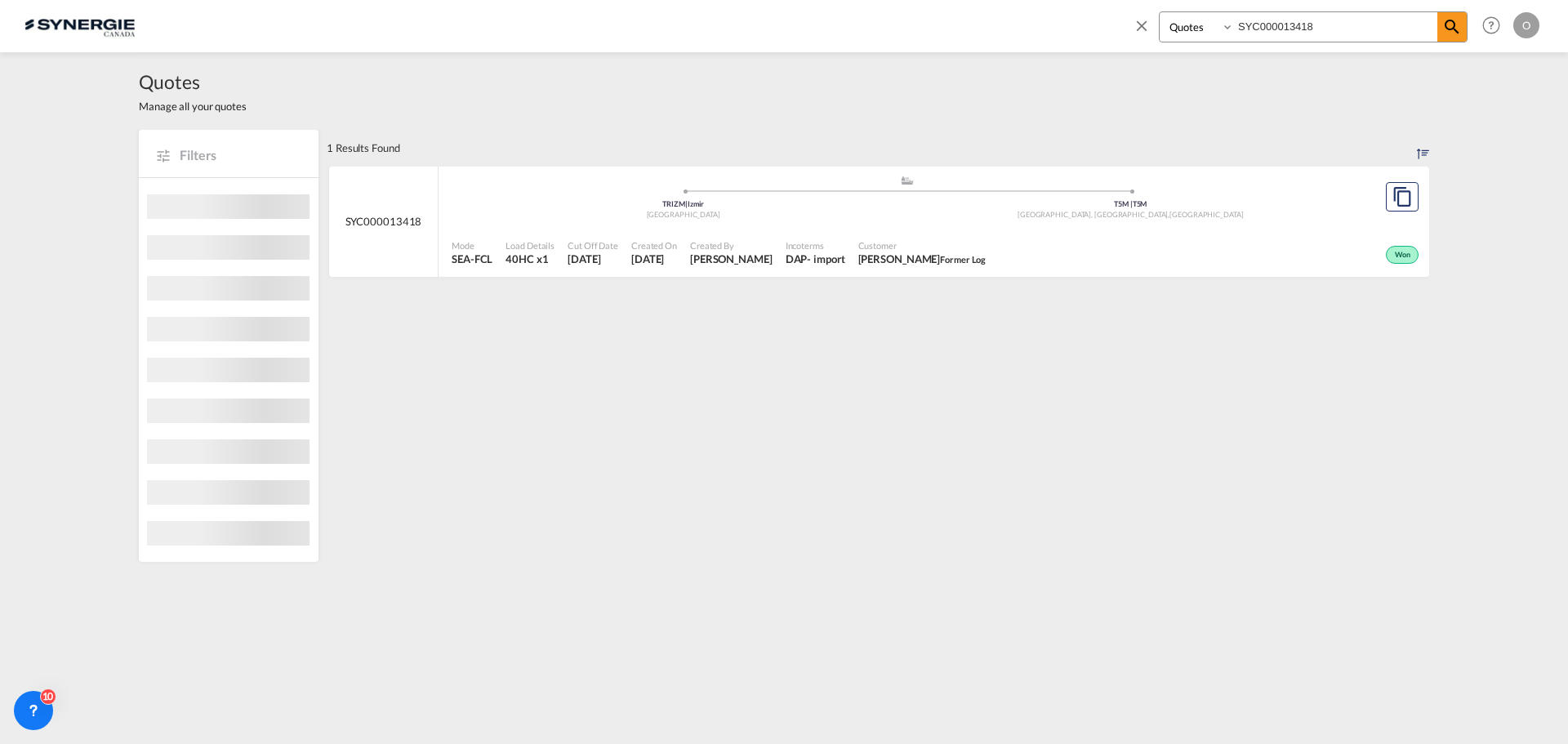
click at [1282, 252] on div "Won" at bounding box center [1207, 253] width 430 height 41
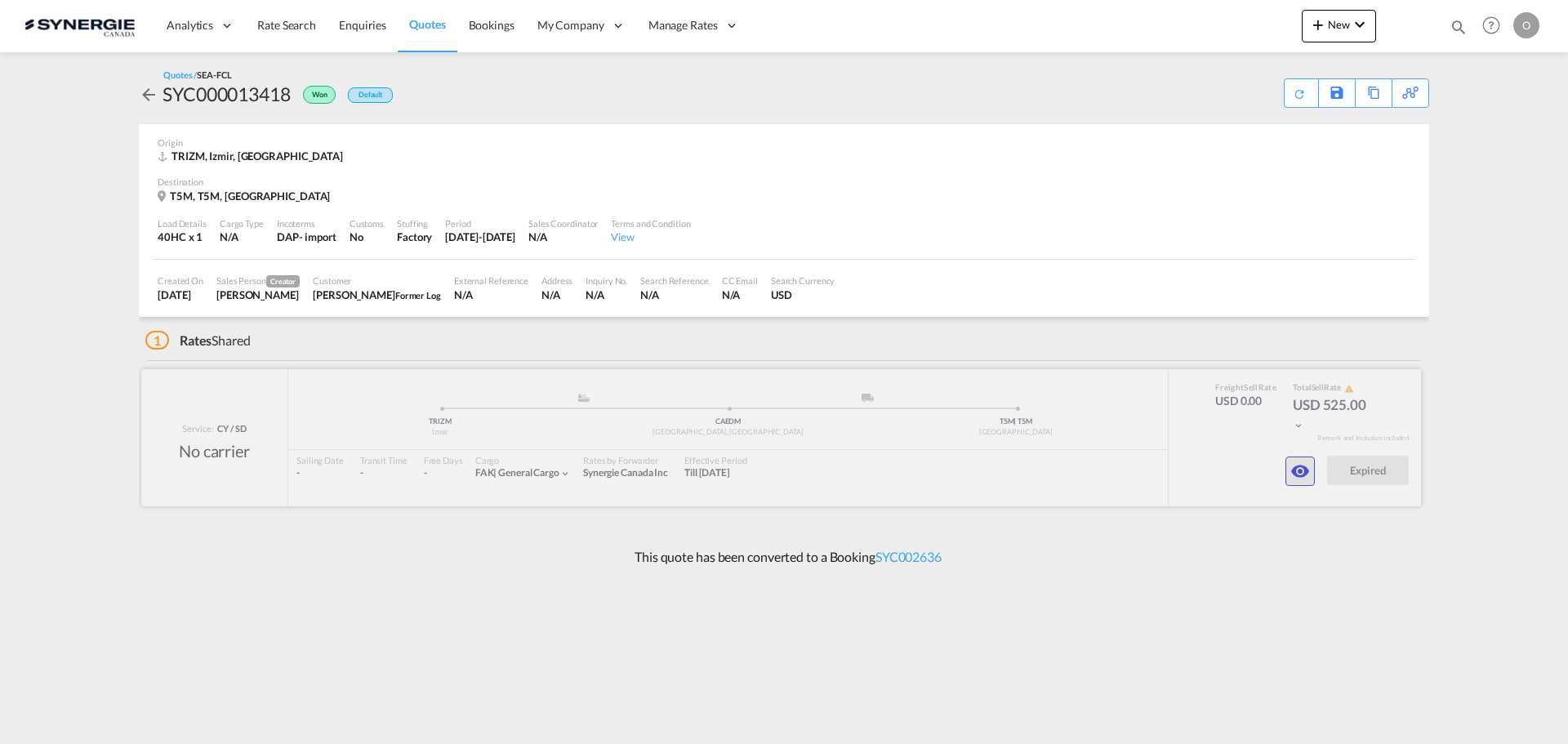
click at [1299, 470] on md-icon "icon-eye" at bounding box center [1300, 471] width 20 height 20
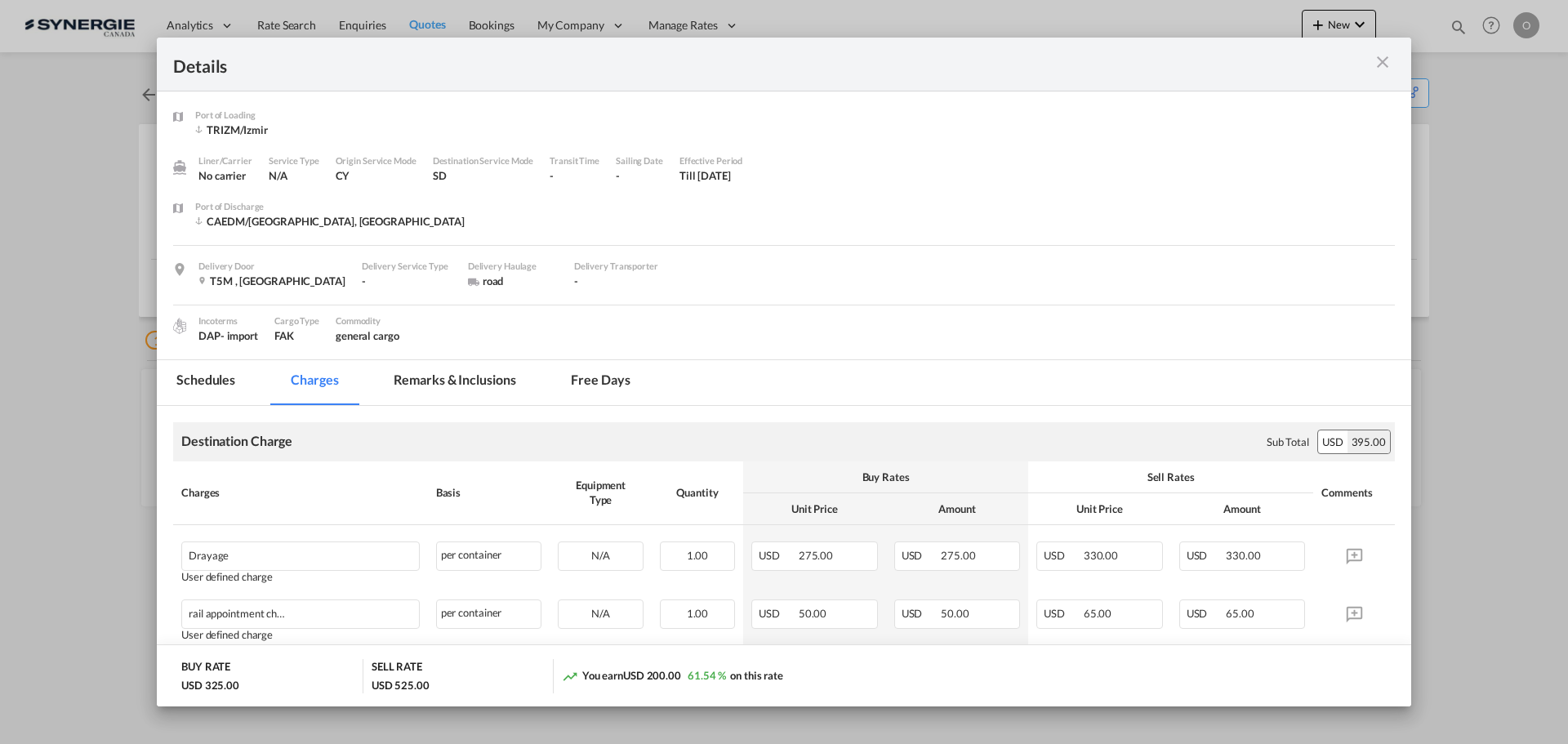
click at [1370, 62] on div "Port of Loading ..." at bounding box center [1332, 64] width 122 height 21
click at [1382, 60] on md-icon "icon-close m-3 fg-AAA8AD cursor" at bounding box center [1382, 62] width 20 height 20
